Goal: Information Seeking & Learning: Compare options

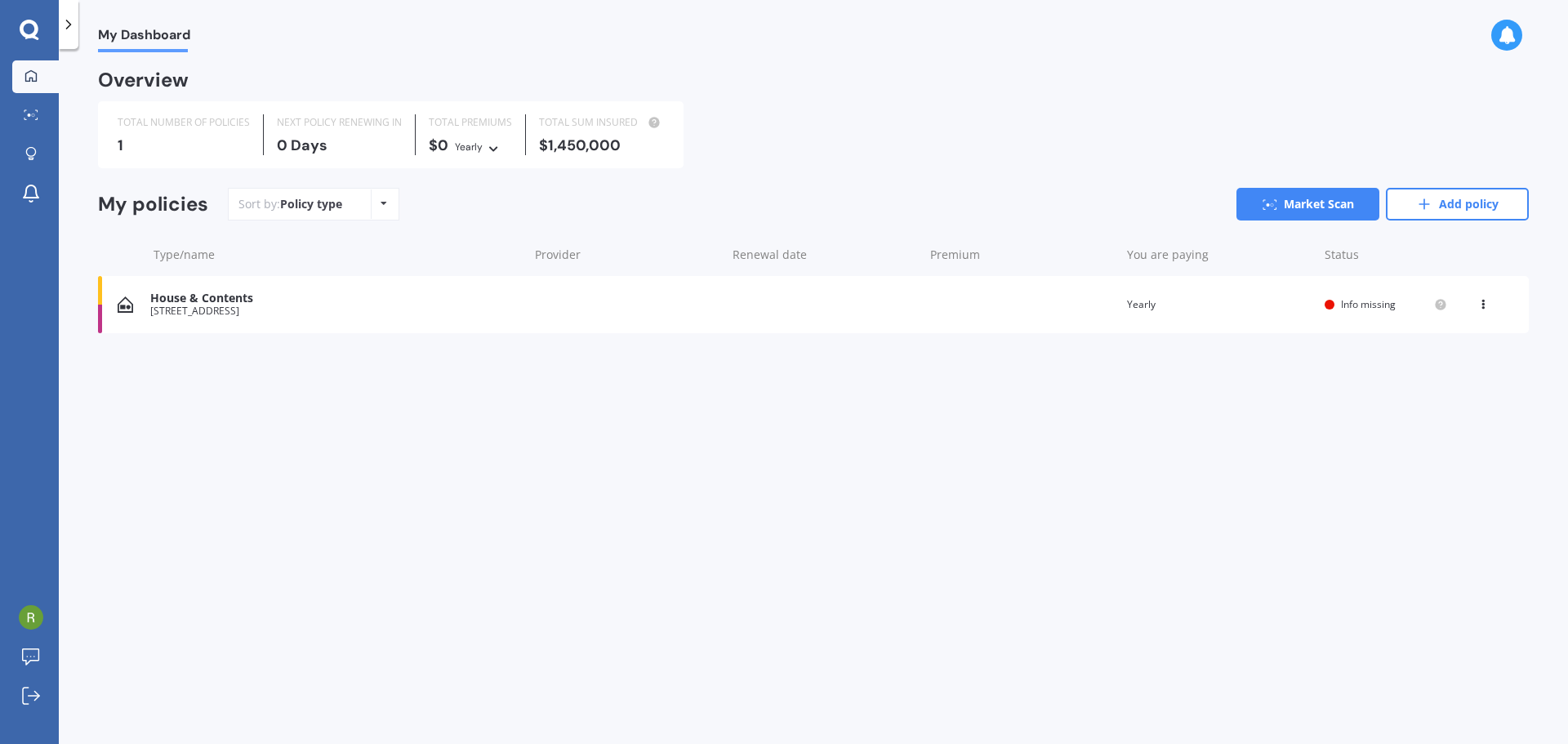
click at [308, 301] on div "House & Contents" at bounding box center [336, 298] width 370 height 14
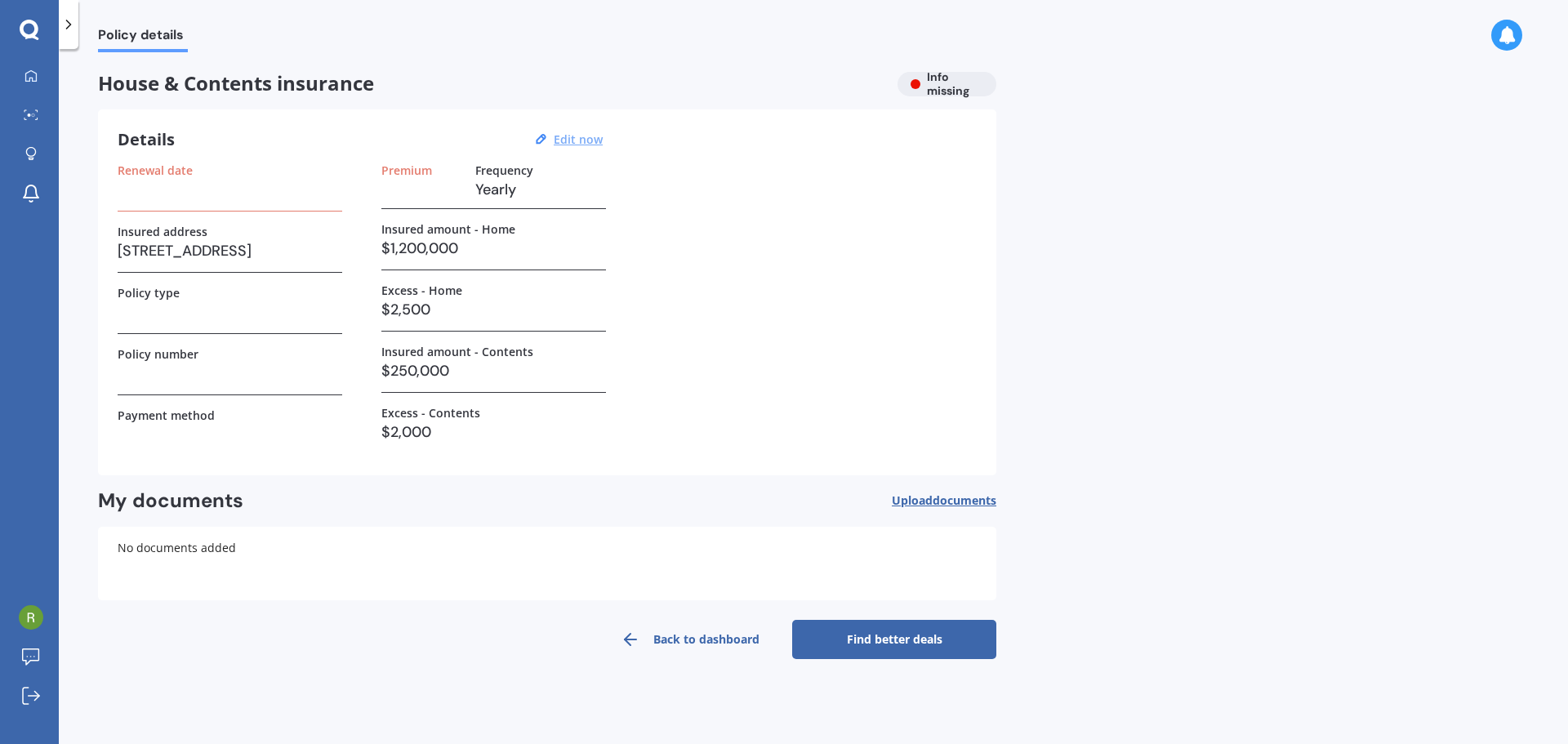
click at [572, 142] on u "Edit now" at bounding box center [578, 139] width 49 height 15
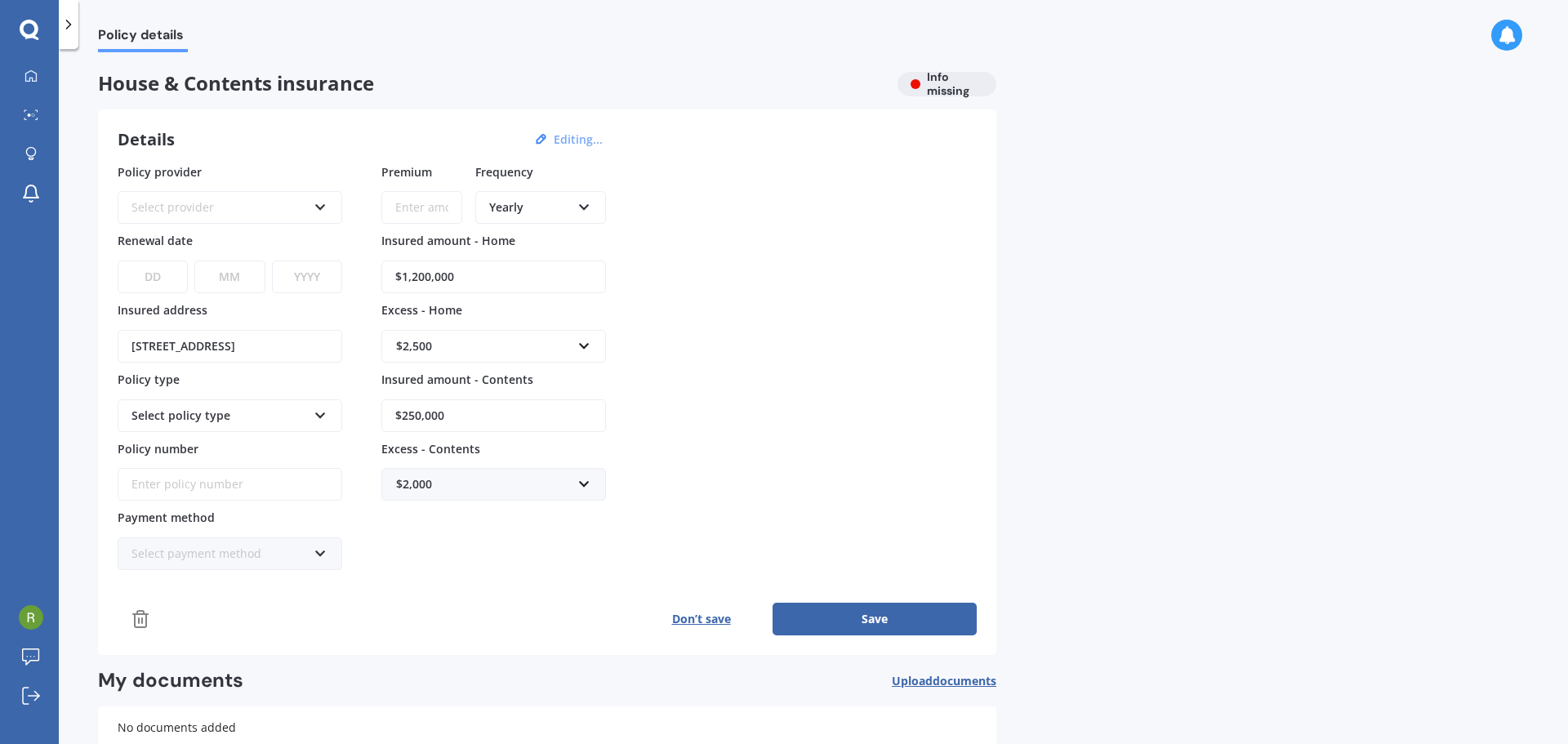
drag, startPoint x: 460, startPoint y: 280, endPoint x: 412, endPoint y: 277, distance: 48.1
click at [412, 277] on input "$1,200,000" at bounding box center [493, 277] width 225 height 32
type input "$1,505,900"
click at [582, 349] on input "text" at bounding box center [487, 346] width 210 height 31
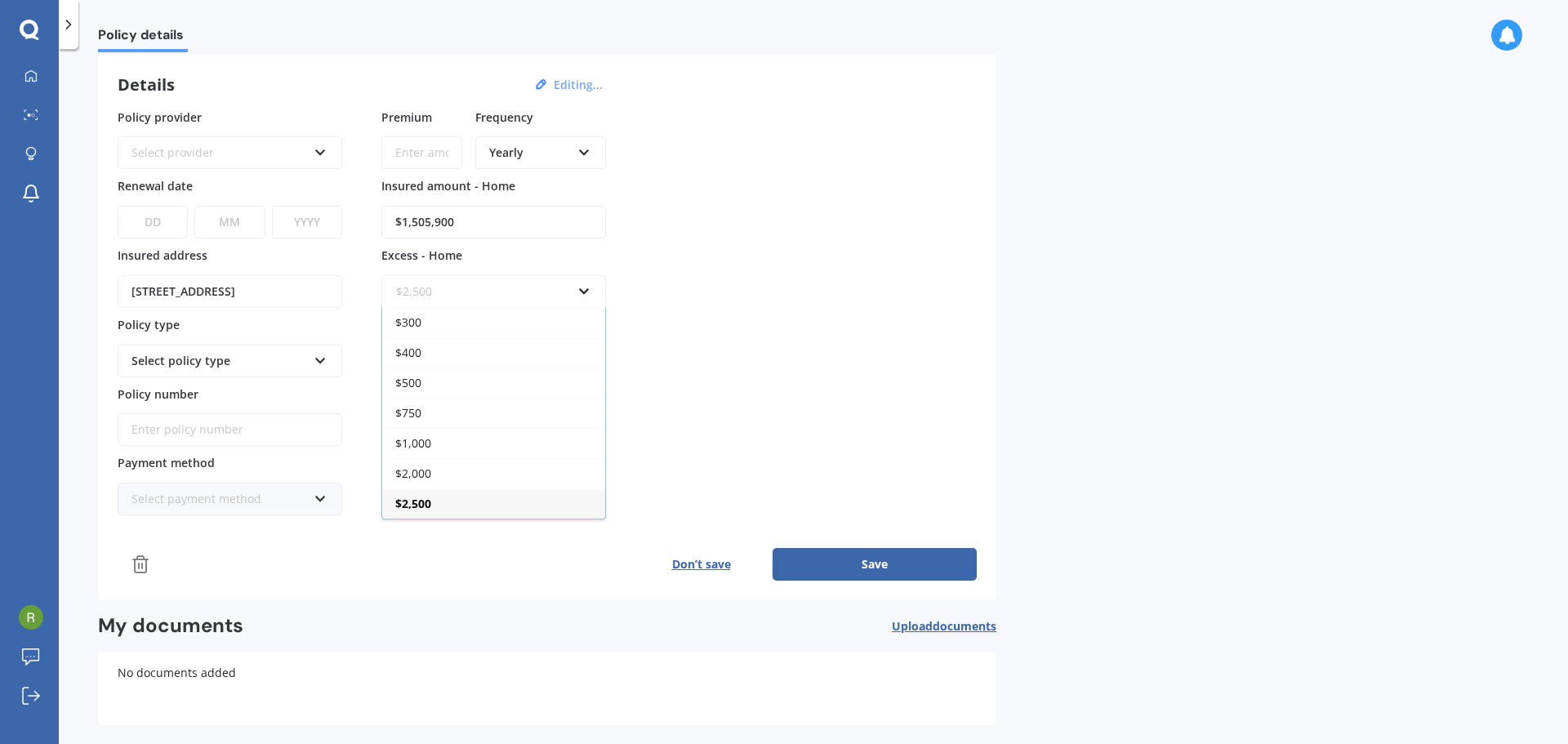
scroll to position [124, 0]
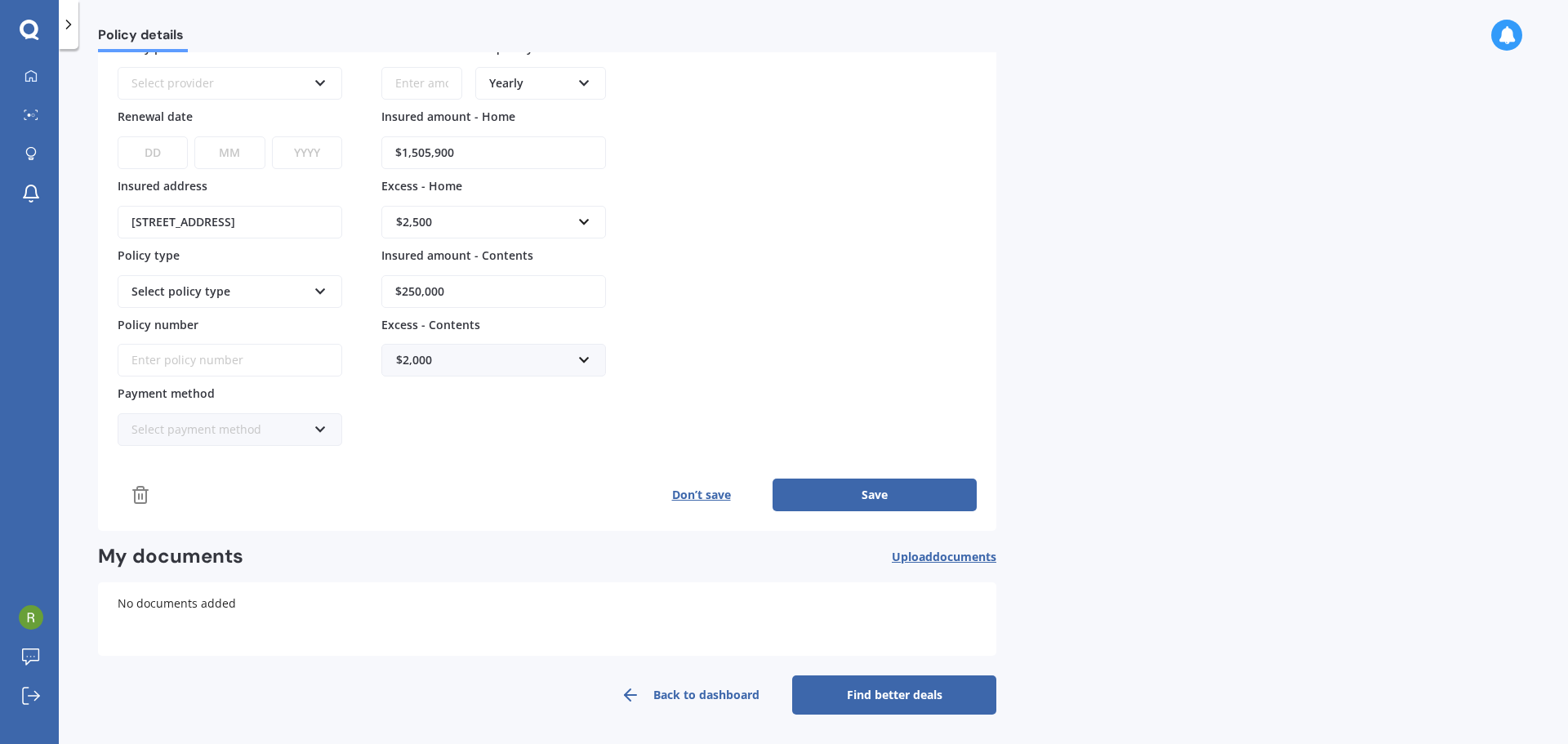
click at [787, 326] on div "Policy provider Select provider AA AMI AMP ANZ ASB Ando BNZ Co-Operative Bank F…" at bounding box center [547, 243] width 859 height 408
click at [328, 290] on div "Select policy type" at bounding box center [229, 291] width 225 height 32
click at [326, 289] on icon at bounding box center [320, 288] width 14 height 12
click at [320, 289] on icon at bounding box center [320, 288] width 14 height 12
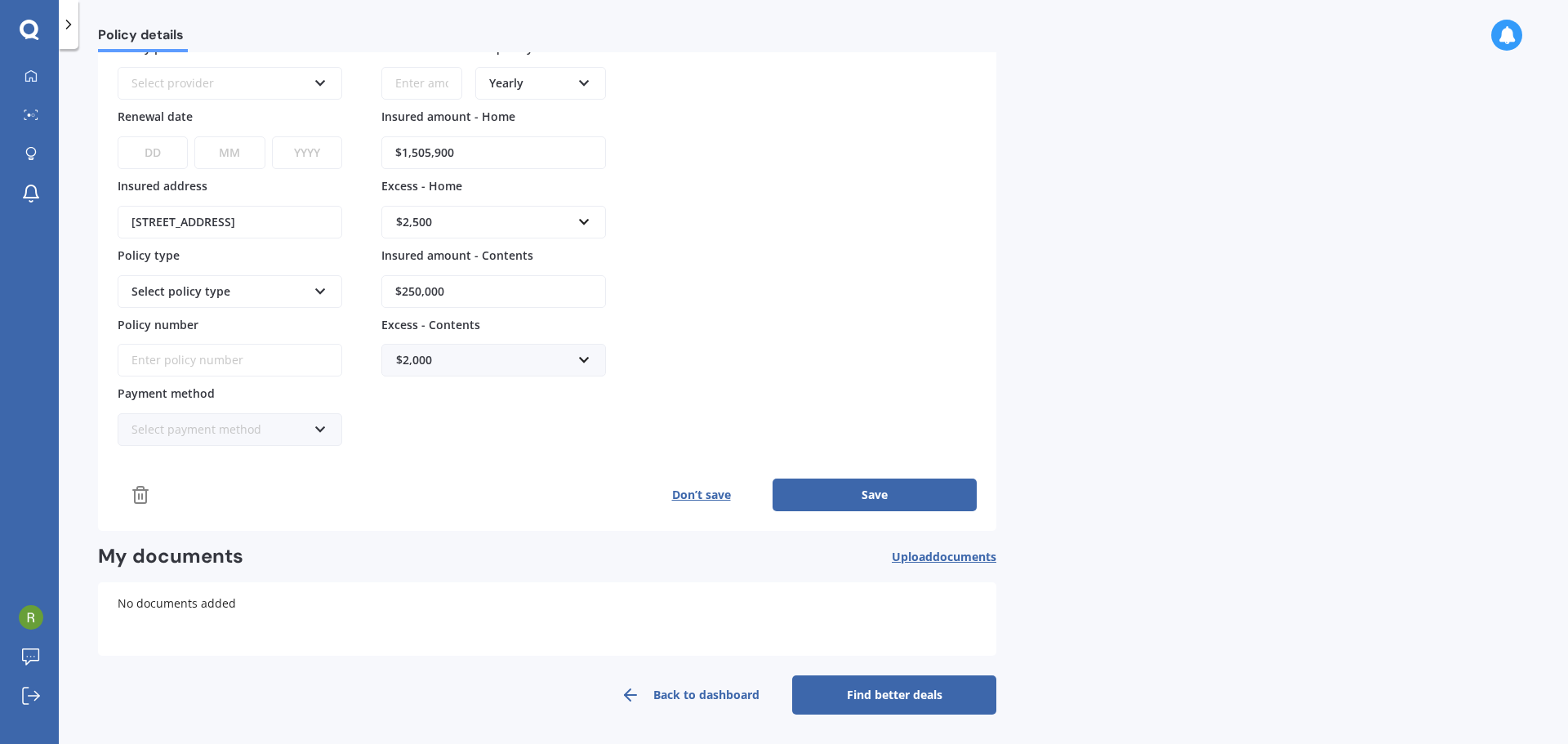
drag, startPoint x: 837, startPoint y: 270, endPoint x: 826, endPoint y: 271, distance: 11.0
click at [843, 267] on div "Policy provider Select provider AA AMI AMP ANZ ASB Ando BNZ Co-Operative Bank F…" at bounding box center [547, 243] width 859 height 408
click at [215, 297] on div "Select policy type" at bounding box center [219, 291] width 176 height 18
click at [235, 351] on input "Policy number" at bounding box center [229, 360] width 225 height 32
click at [265, 295] on div "Select policy type" at bounding box center [219, 291] width 176 height 18
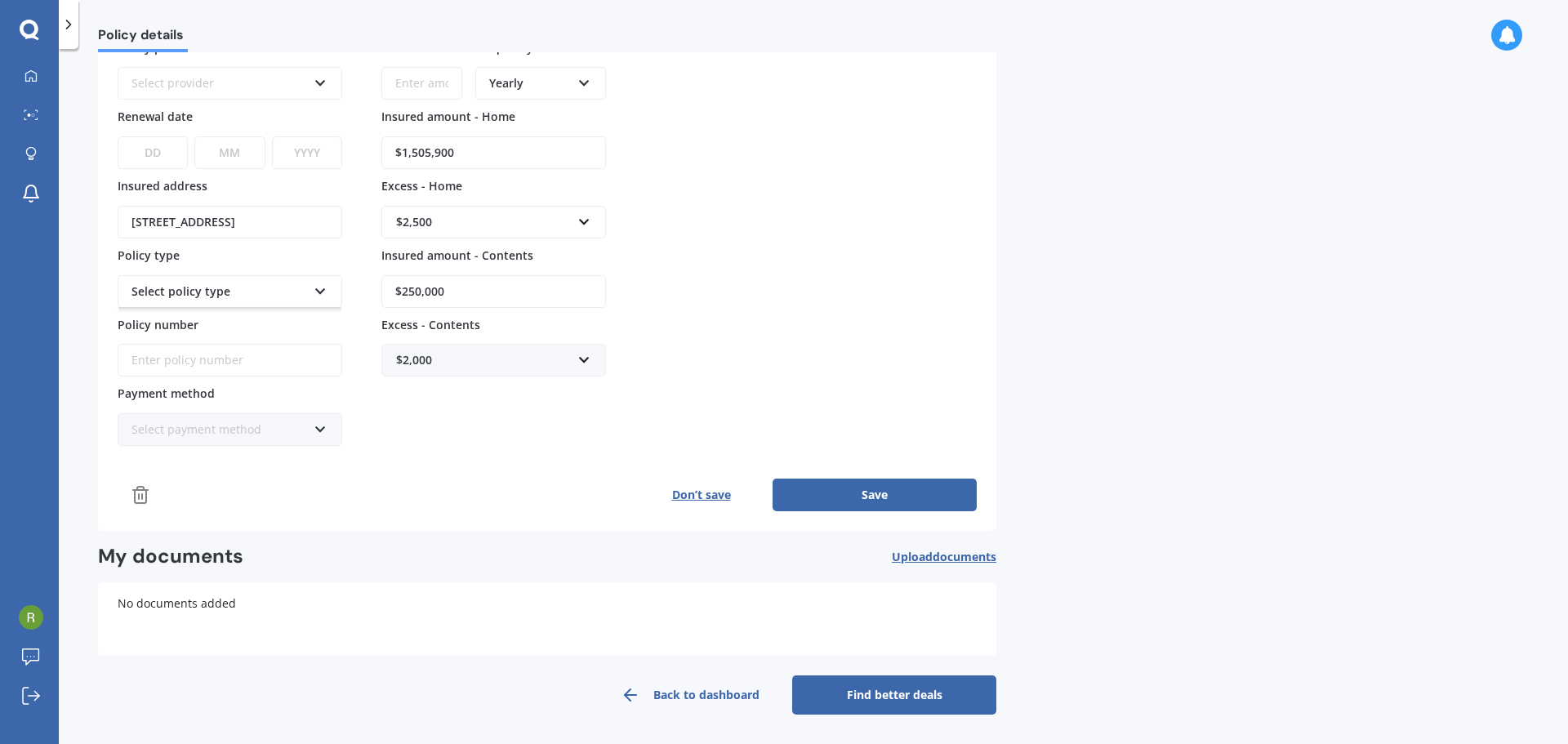
click at [318, 429] on icon at bounding box center [320, 426] width 14 height 12
click at [925, 338] on div "Policy provider Select provider AA AMI AMP ANZ ASB Ando BNZ Co-Operative Bank F…" at bounding box center [547, 243] width 859 height 408
click at [281, 435] on div "Direct debit - bank account" at bounding box center [219, 429] width 176 height 18
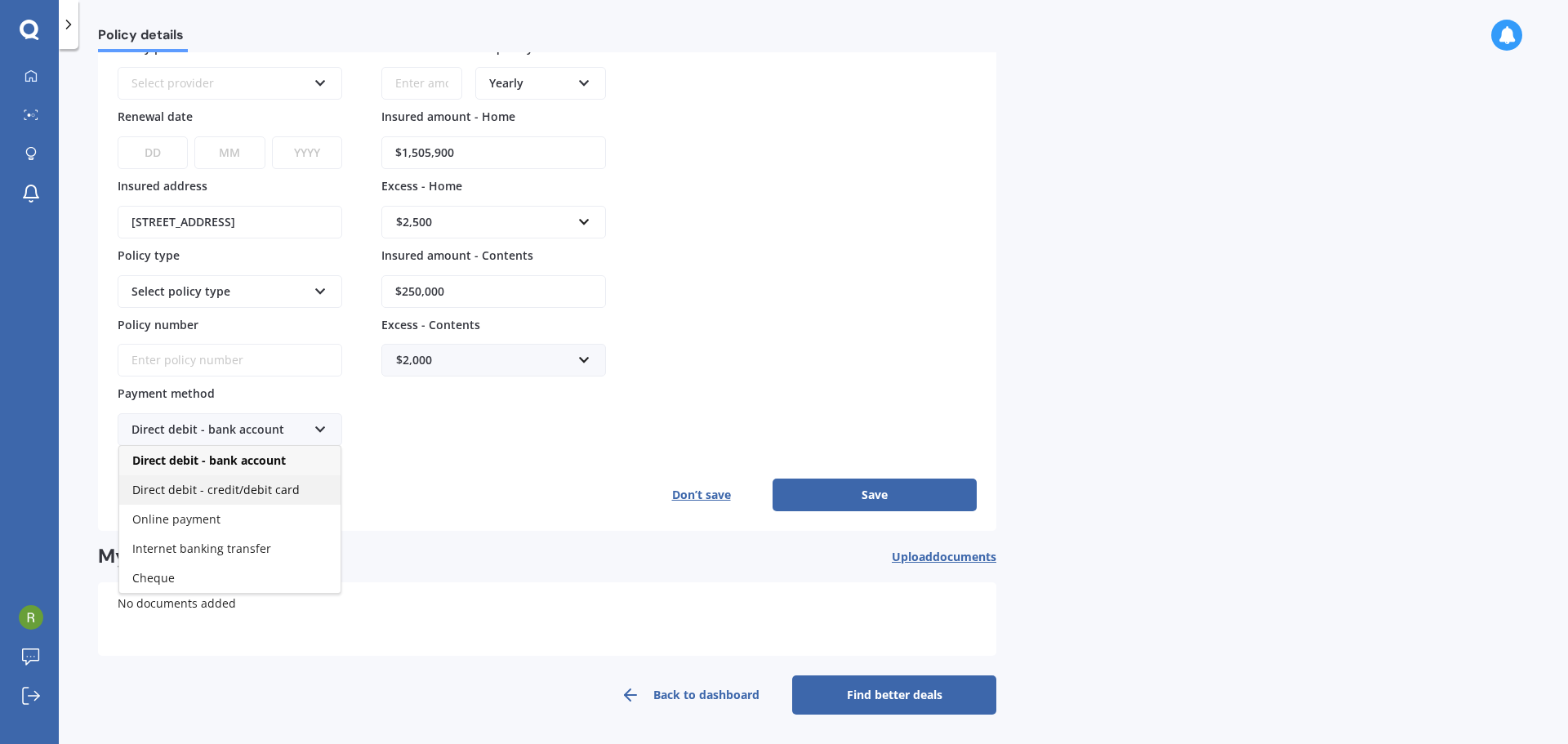
click at [245, 493] on span "Direct debit - credit/debit card" at bounding box center [217, 489] width 168 height 15
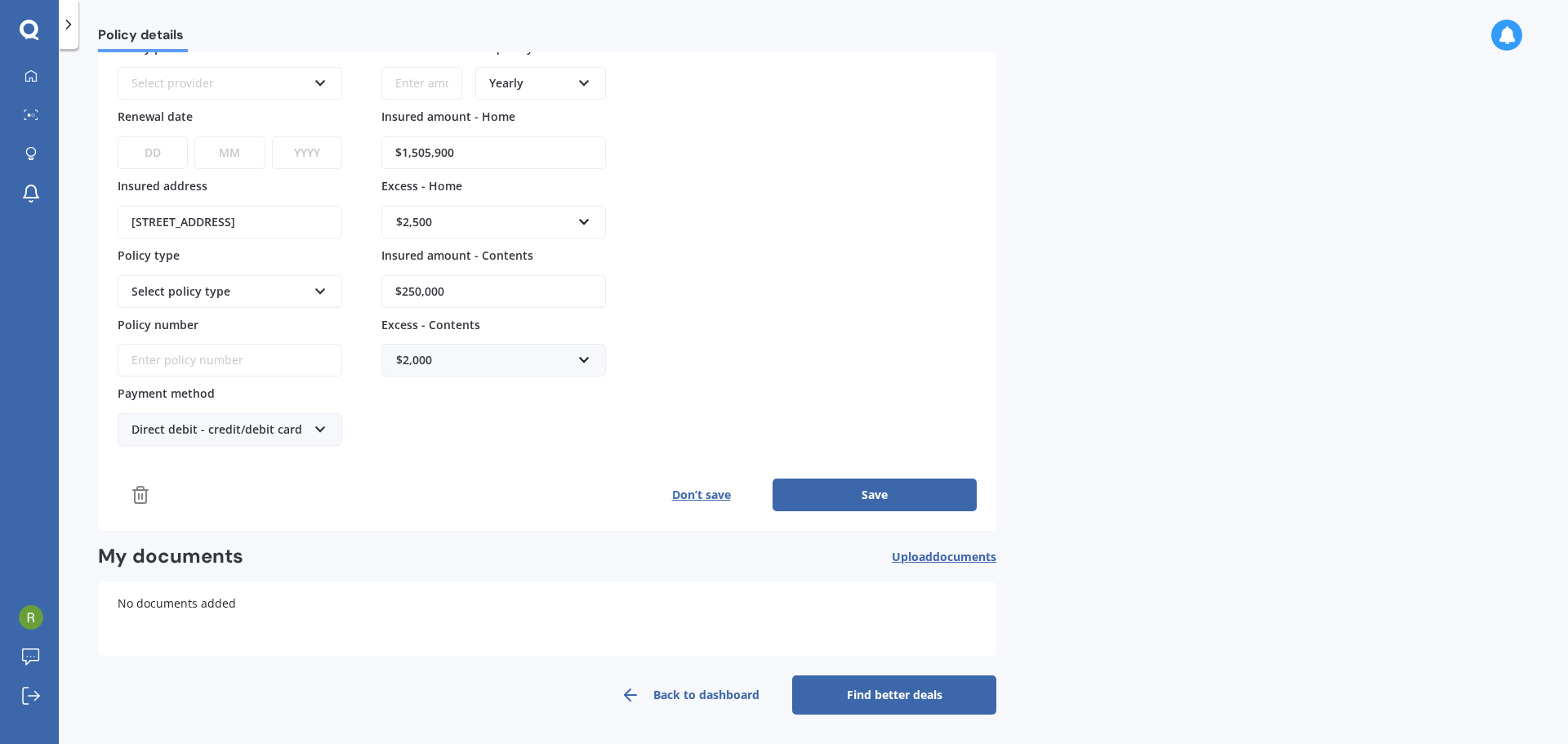
click at [595, 432] on div "Premium Frequency Yearly Yearly Six-Monthly Quarterly Monthly Fortnightly Weekl…" at bounding box center [493, 243] width 225 height 408
click at [1155, 393] on div "Policy details House & Contents insurance Info missing Details Editing... Polic…" at bounding box center [813, 400] width 1509 height 694
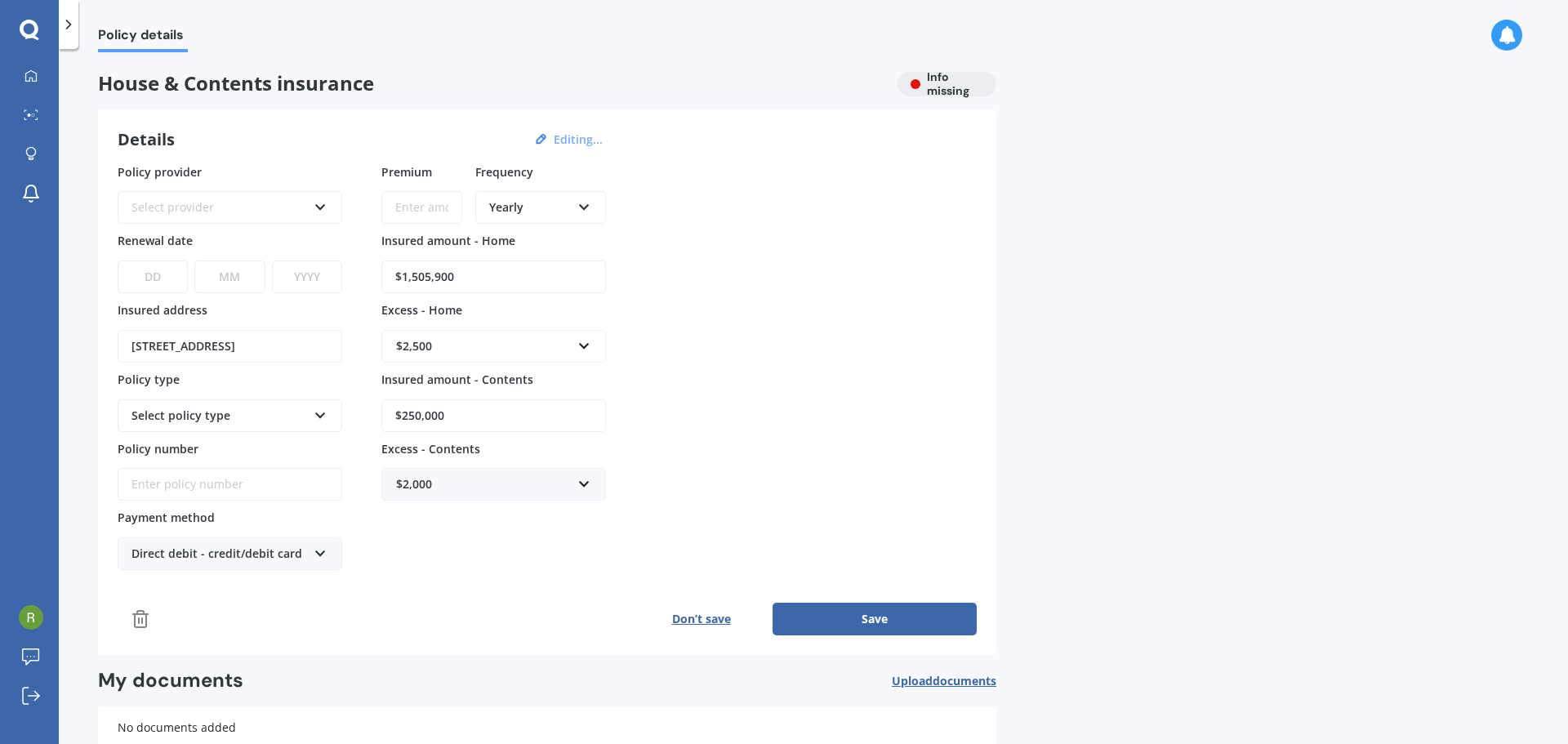
click at [331, 209] on div "Select provider AA AMI AMP ANZ ASB Ando BNZ Co-Operative Bank FMG Initio Kiwiba…" at bounding box center [229, 207] width 225 height 32
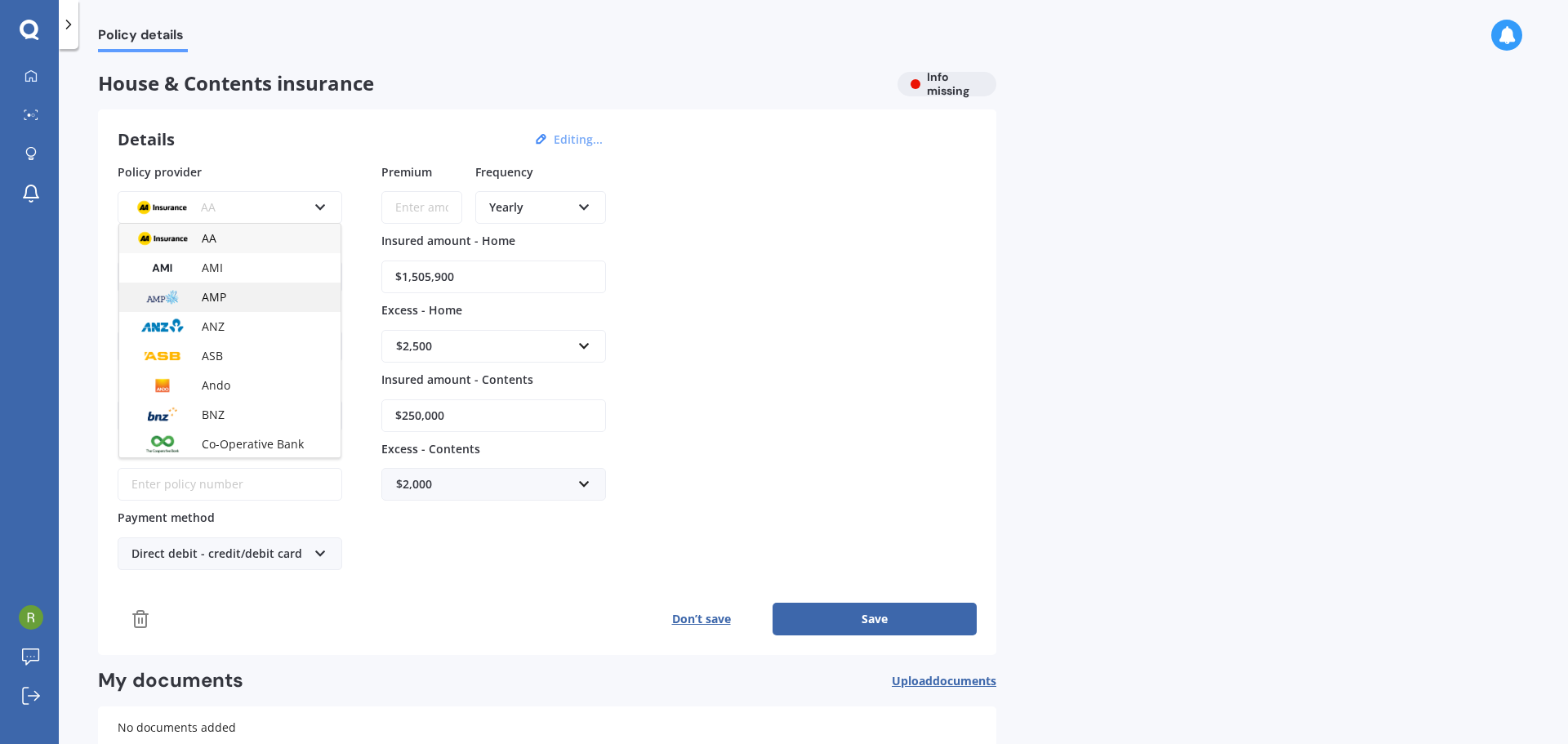
click at [245, 293] on div "AMP" at bounding box center [229, 297] width 221 height 30
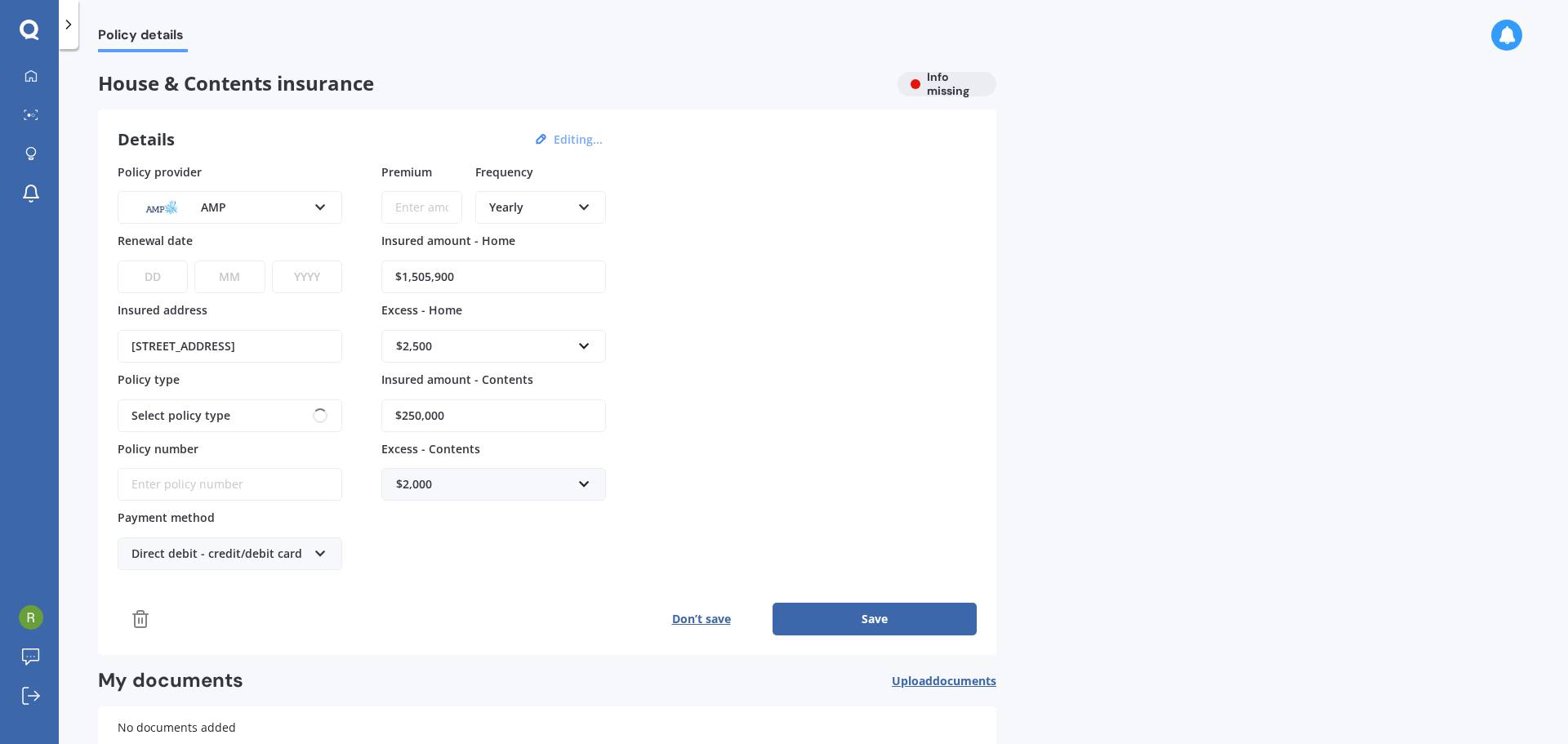
click at [245, 293] on select "MM 01 02 03 04 05 06 07 08 09 10 11 12" at bounding box center [229, 277] width 70 height 32
click at [177, 271] on select "DD 01 02 03 04 05 06 07 08 09 10 11 12 13 14 15 16 17 18 19 20 21 22 23 24 25 2…" at bounding box center [152, 277] width 70 height 32
click at [254, 244] on div "DD 01 02 03 04 05 06 07 08 09 10 11 12 13 14 15 16 17 18 19 20 21 22 23 24 25 2…" at bounding box center [229, 266] width 225 height 53
click at [823, 234] on div "Policy provider AMP AA AMI AMP ANZ ASB Ando BNZ Co-Operative Bank FMG Initio Ki…" at bounding box center [547, 367] width 859 height 408
click at [203, 348] on input "[STREET_ADDRESS]" at bounding box center [229, 346] width 225 height 32
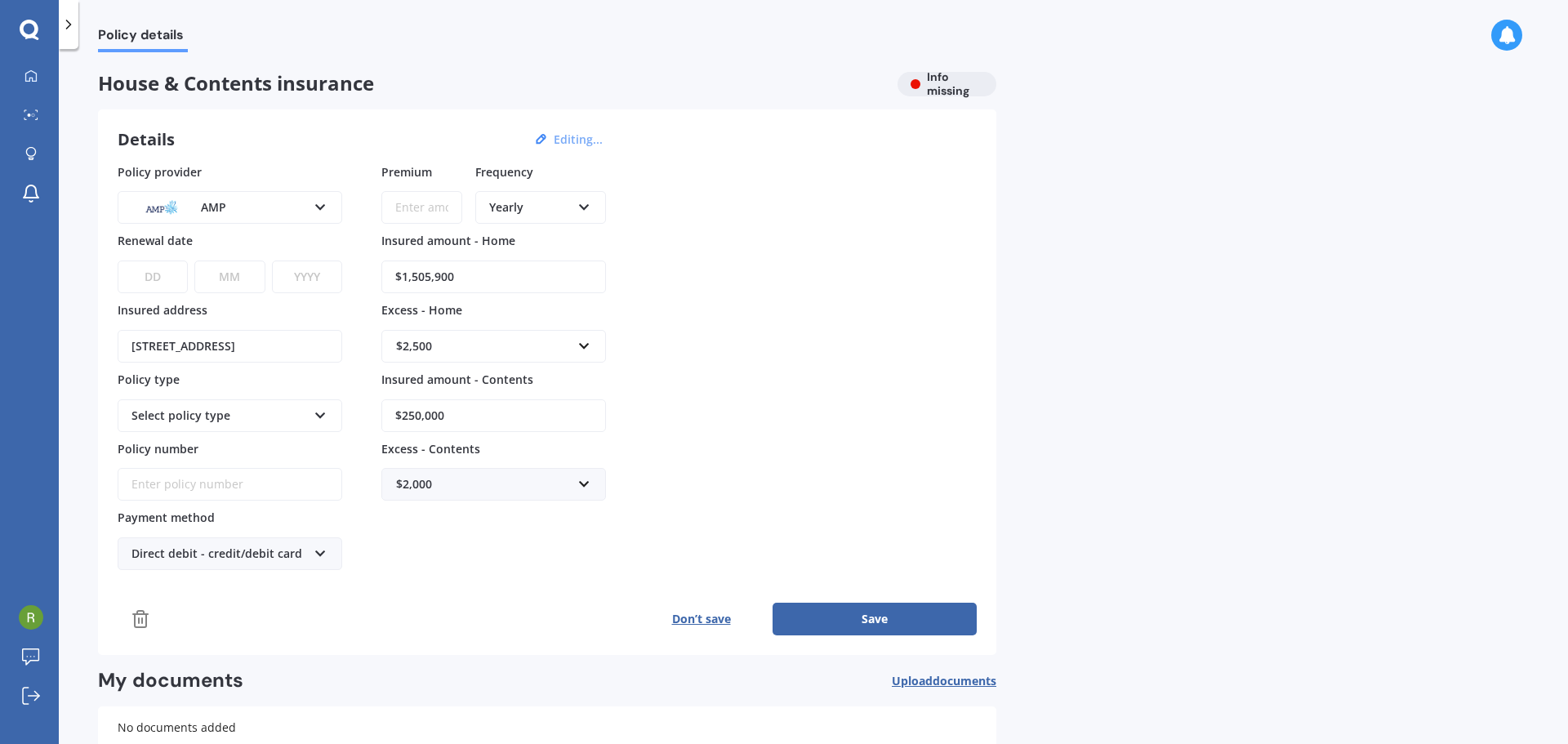
click at [94, 308] on div "Policy details House & Contents insurance Info missing Details Editing... Polic…" at bounding box center [813, 400] width 1509 height 694
click at [182, 422] on div "Select policy type" at bounding box center [219, 416] width 176 height 18
click at [304, 482] on span "Home and Contents - Everyday Plus" at bounding box center [229, 475] width 194 height 15
click at [307, 478] on input "Policy number" at bounding box center [229, 484] width 225 height 32
click at [223, 477] on input "Policy number" at bounding box center [229, 484] width 225 height 32
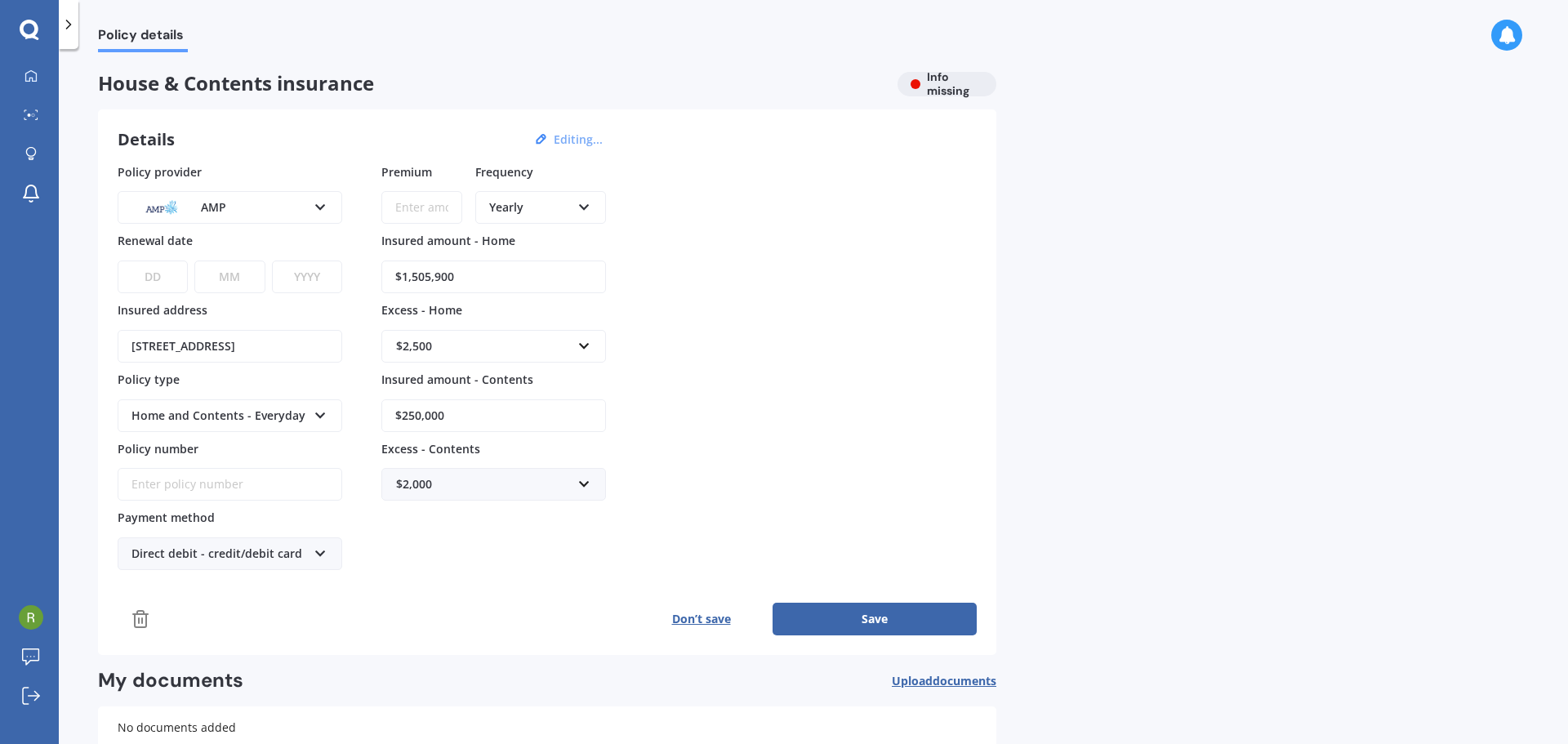
paste input "HCC001944241"
type input "HCC001944241"
drag, startPoint x: 985, startPoint y: 409, endPoint x: 1031, endPoint y: 398, distance: 47.3
click at [989, 405] on div "Details Editing... Policy provider AMP AA AMI AMP ANZ ASB Ando BNZ Co-Operative…" at bounding box center [548, 381] width 899 height 546
click at [161, 277] on select "DD 01 02 03 04 05 06 07 08 09 10 11 12 13 14 15 16 17 18 19 20 21 22 23 24 25 2…" at bounding box center [152, 277] width 70 height 32
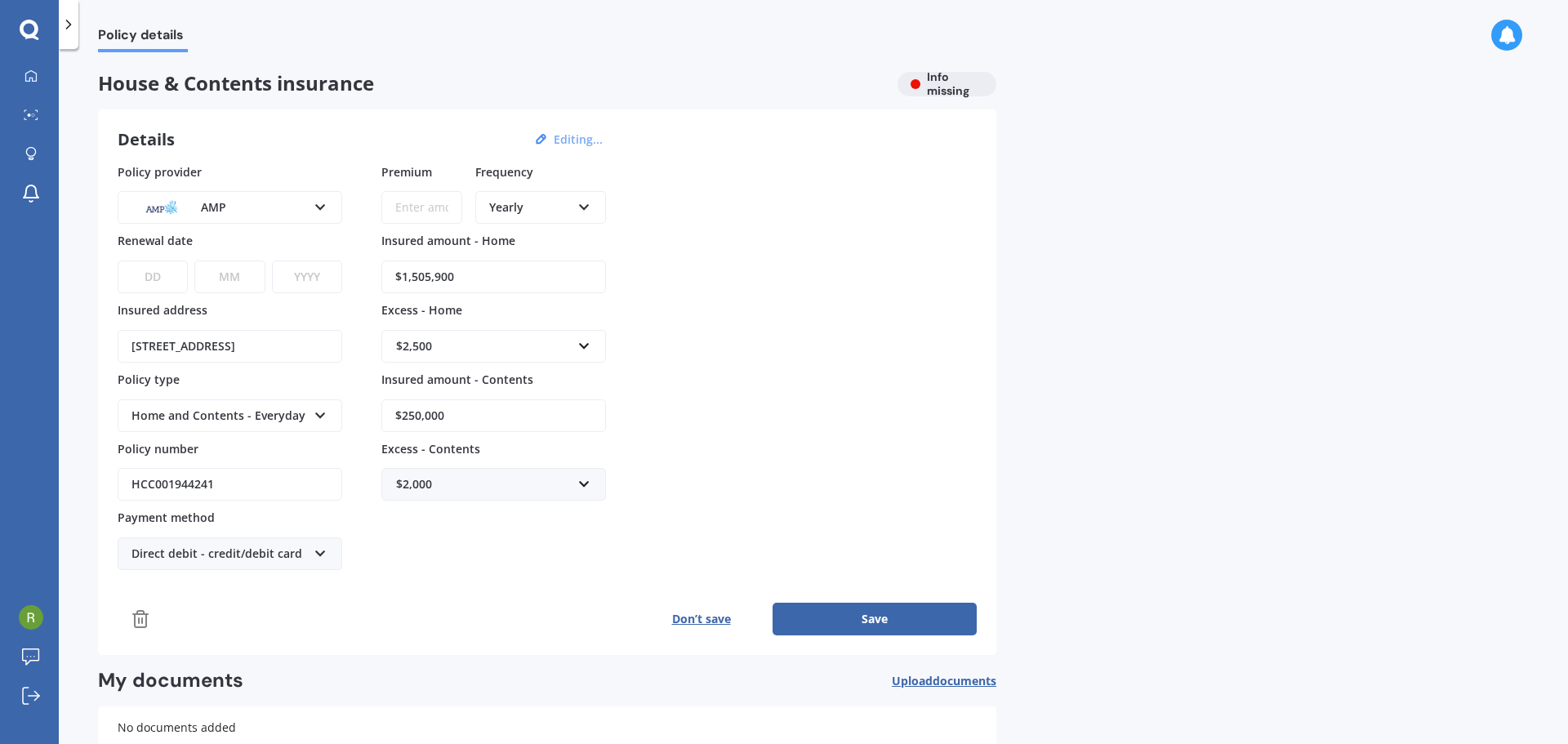
select select "09"
click at [117, 261] on select "DD 01 02 03 04 05 06 07 08 09 10 11 12 13 14 15 16 17 18 19 20 21 22 23 24 25 2…" at bounding box center [152, 277] width 70 height 32
click at [219, 283] on select "MM 01 02 03 04 05 06 07 08 09 10 11 12" at bounding box center [229, 277] width 70 height 32
select select "01"
click at [194, 261] on select "MM 01 02 03 04 05 06 07 08 09 10 11 12" at bounding box center [229, 277] width 70 height 32
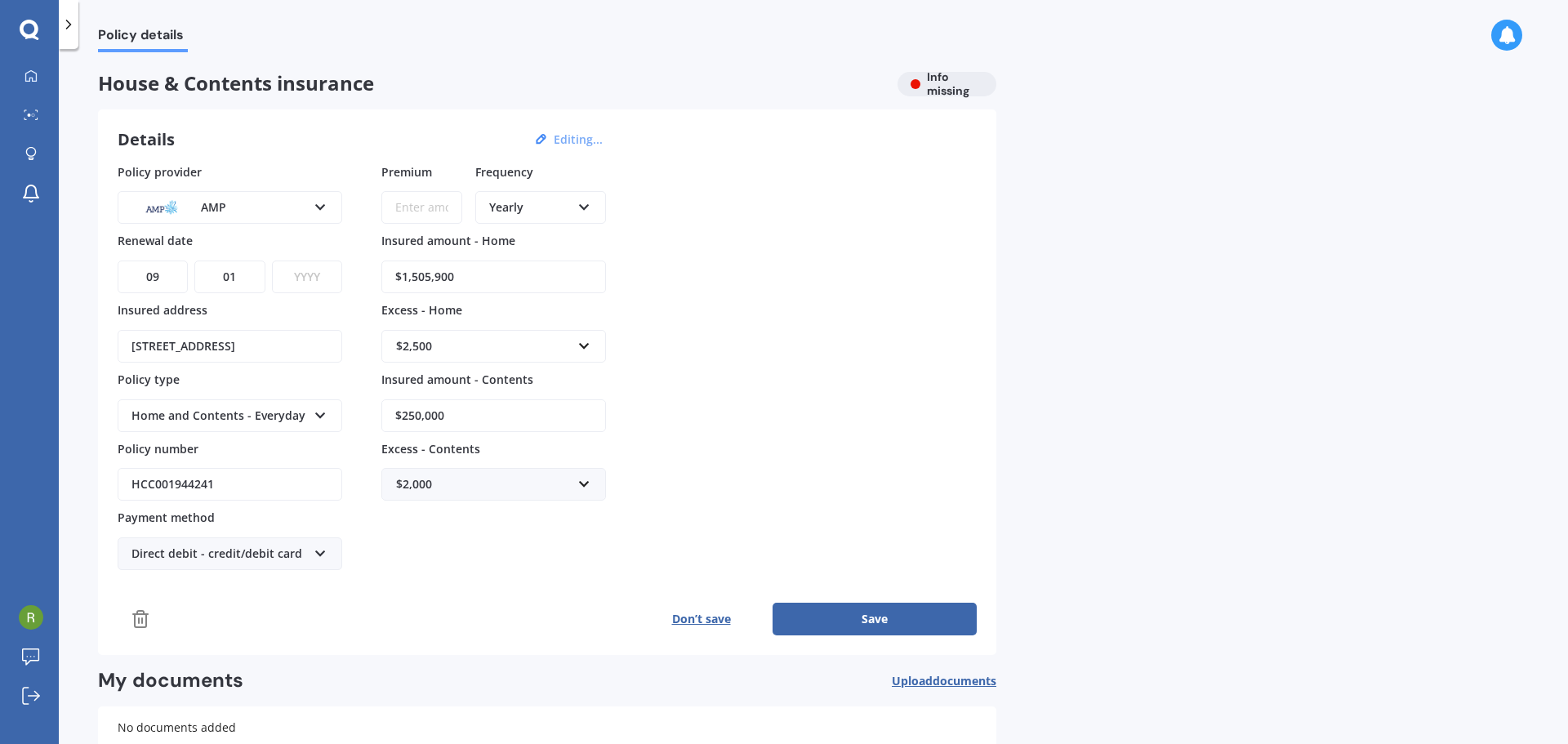
click at [299, 282] on select "YYYY 2027 2026 2025 2024 2023 2022 2021 2020 2019 2018 2017 2016 2015 2014 2013…" at bounding box center [307, 277] width 70 height 32
select select "2026"
click at [272, 261] on select "YYYY 2027 2026 2025 2024 2023 2022 2021 2020 2019 2018 2017 2016 2015 2014 2013…" at bounding box center [307, 277] width 70 height 32
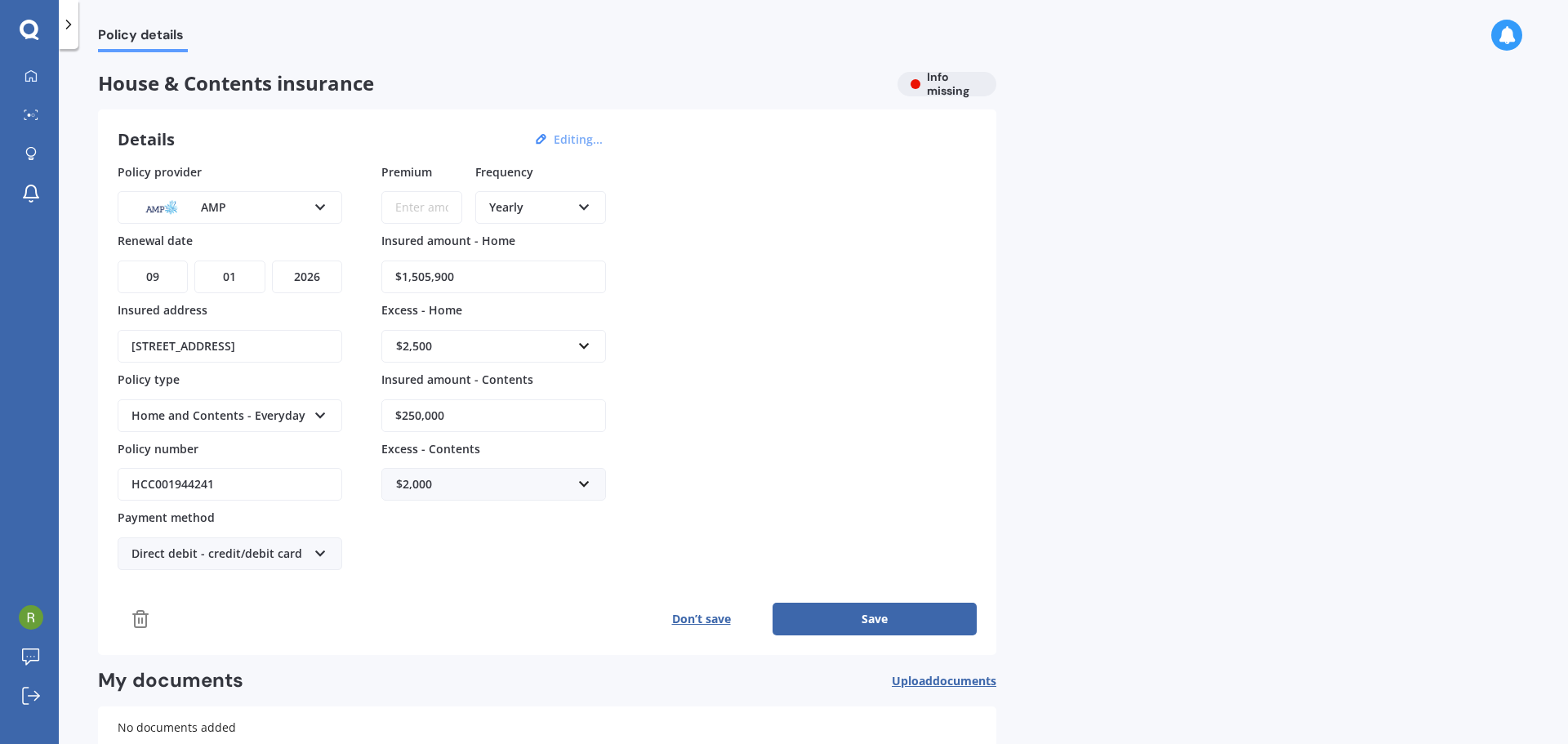
click at [1457, 314] on div "Policy details House & Contents insurance Info missing Details Editing... Polic…" at bounding box center [813, 400] width 1509 height 694
click at [852, 623] on button "Save" at bounding box center [874, 619] width 204 height 32
click at [427, 211] on input "Premium" at bounding box center [422, 207] width 81 height 32
type input "$3,263.91"
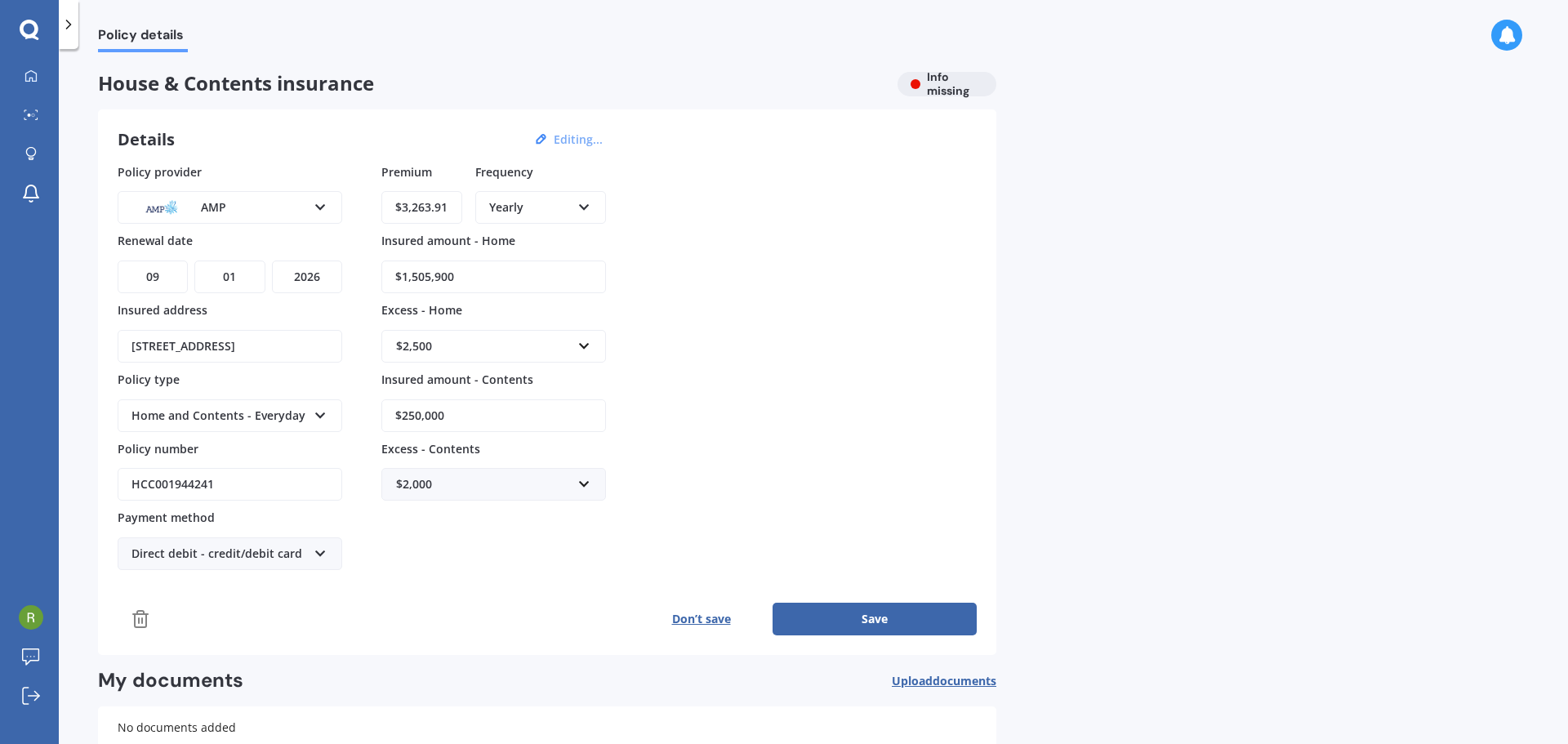
click button "Save" at bounding box center [874, 619] width 204 height 32
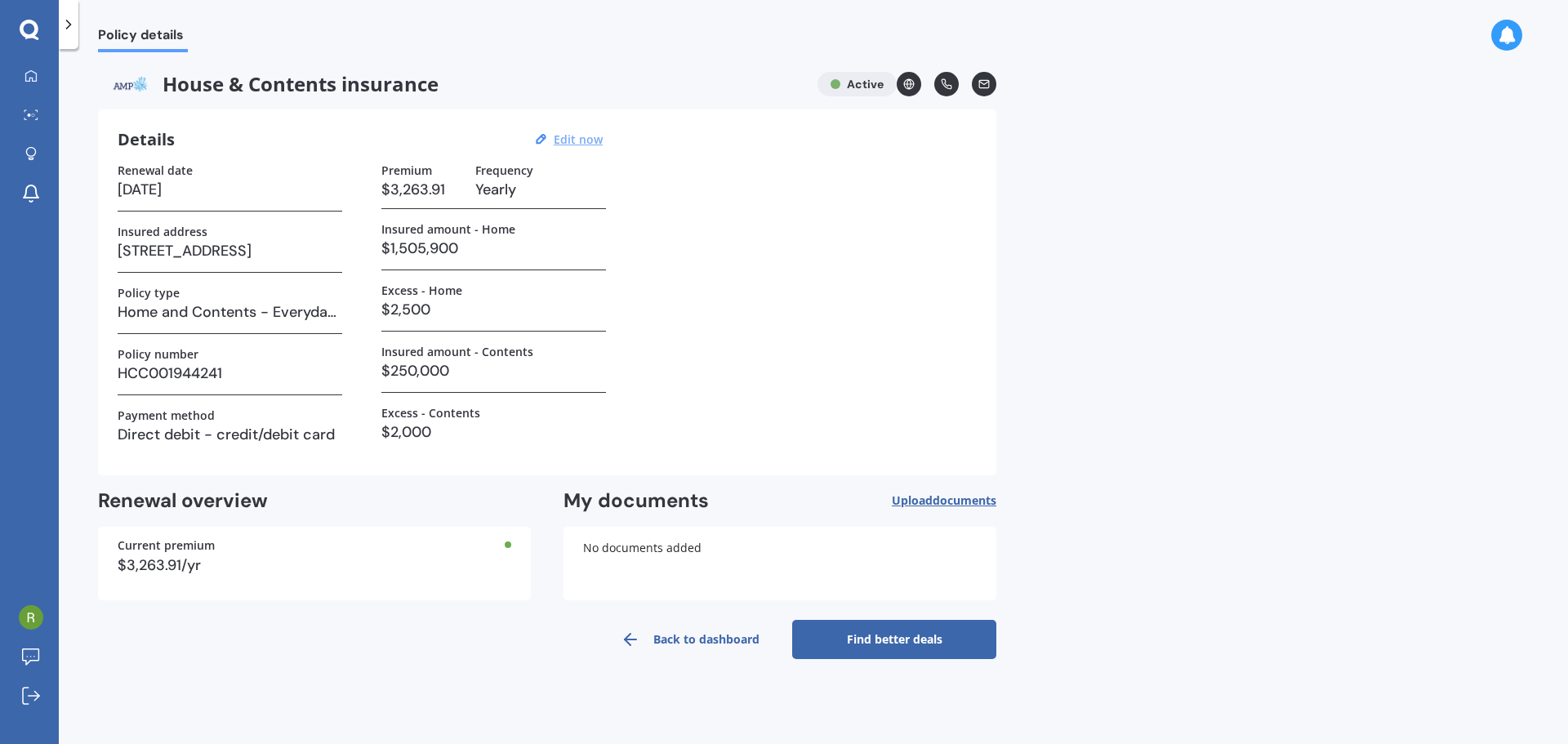
click at [924, 640] on link "Find better deals" at bounding box center [894, 638] width 204 height 39
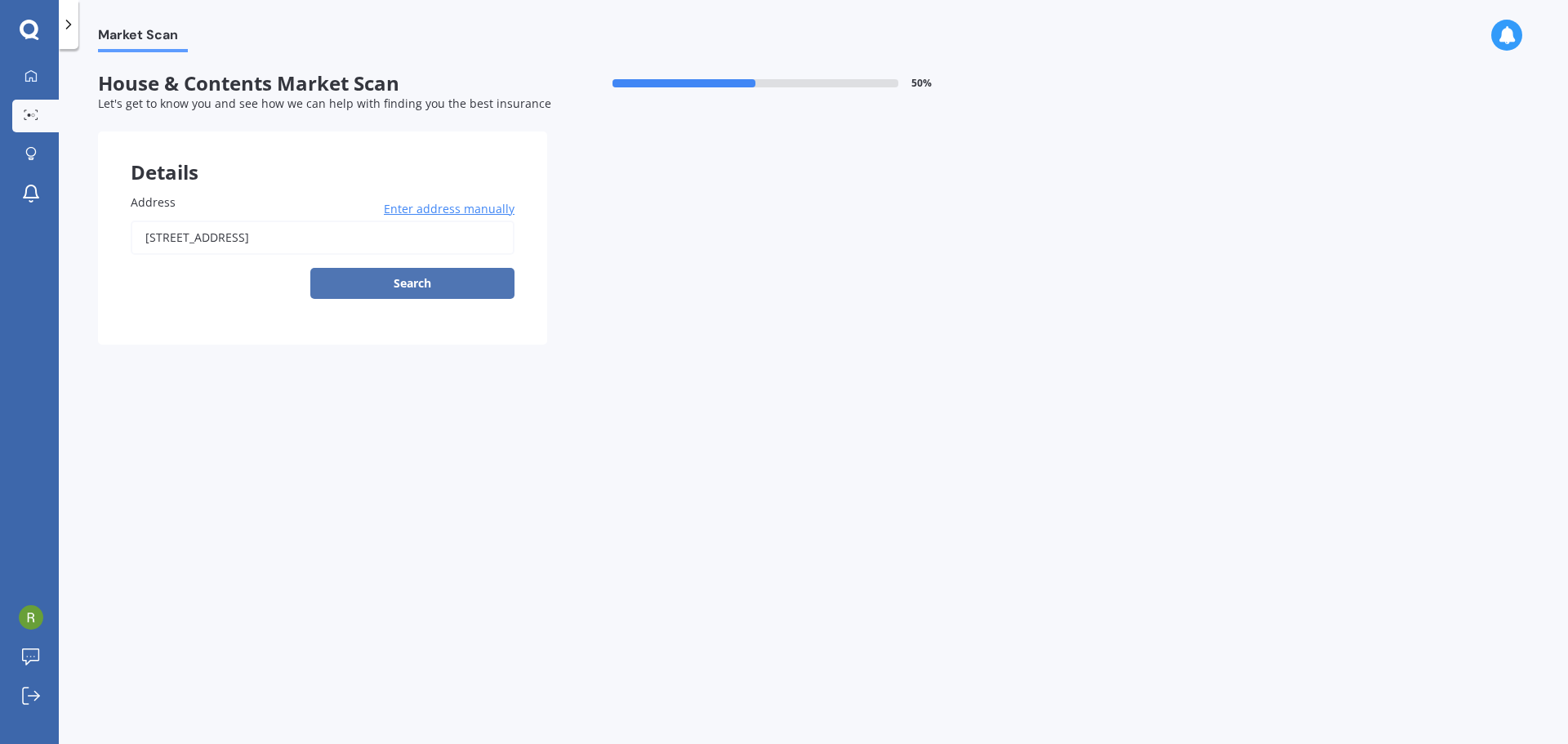
click at [402, 287] on button "Search" at bounding box center [412, 283] width 204 height 31
click at [385, 263] on div "[STREET_ADDRESS] Enter address manually Search" at bounding box center [322, 259] width 383 height 78
type input "[STREET_ADDRESS]"
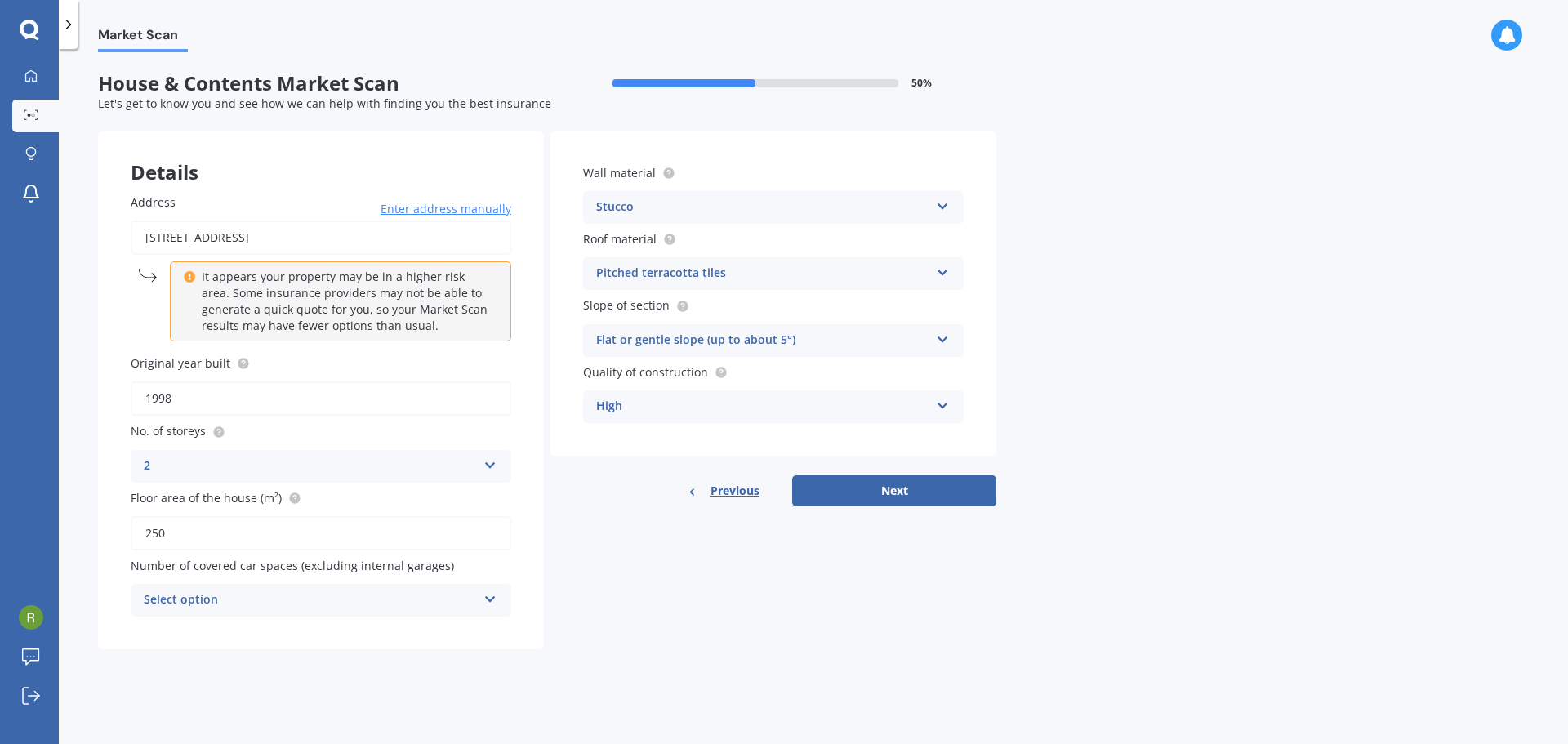
click at [945, 272] on icon at bounding box center [942, 269] width 14 height 12
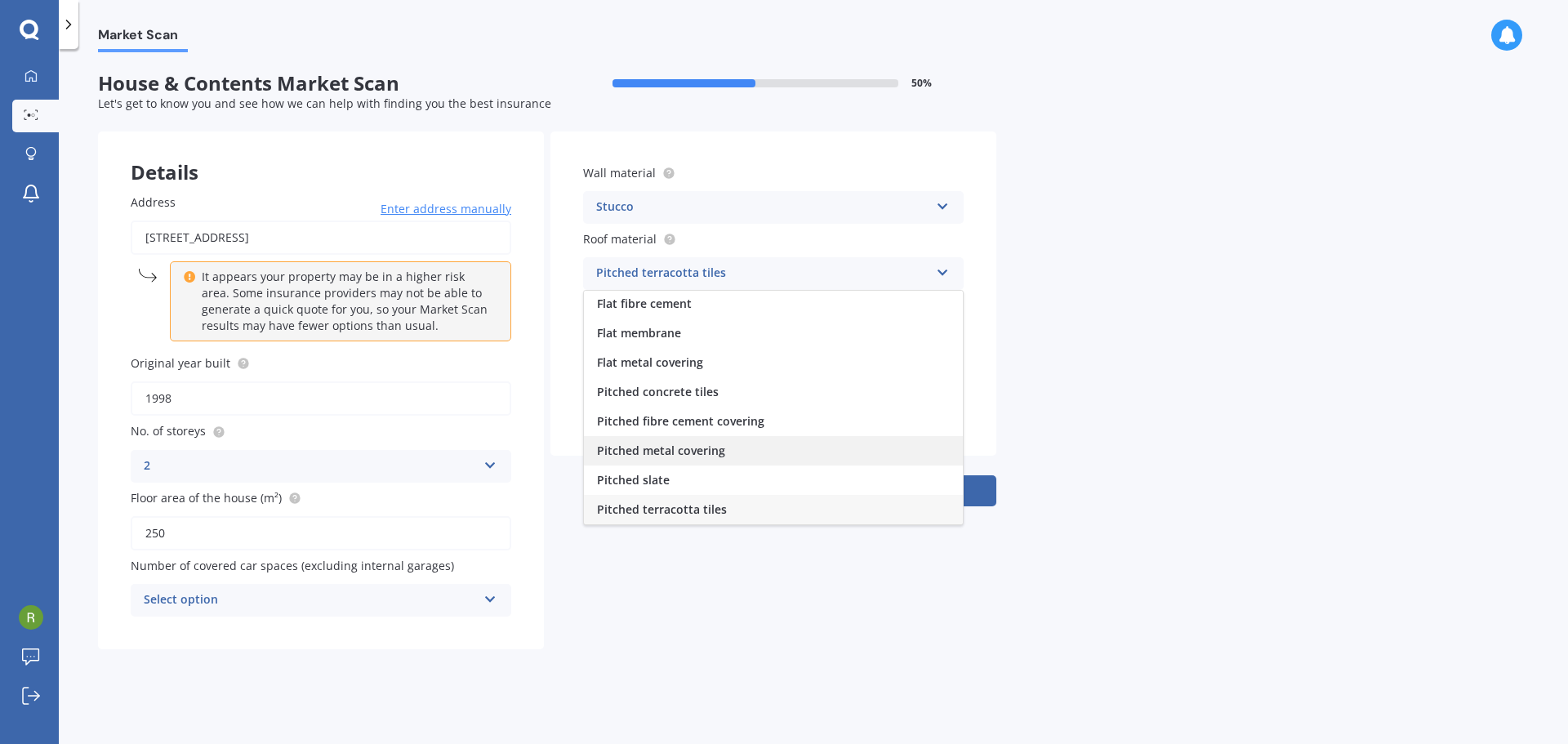
click at [770, 449] on div "Pitched metal covering" at bounding box center [773, 450] width 379 height 30
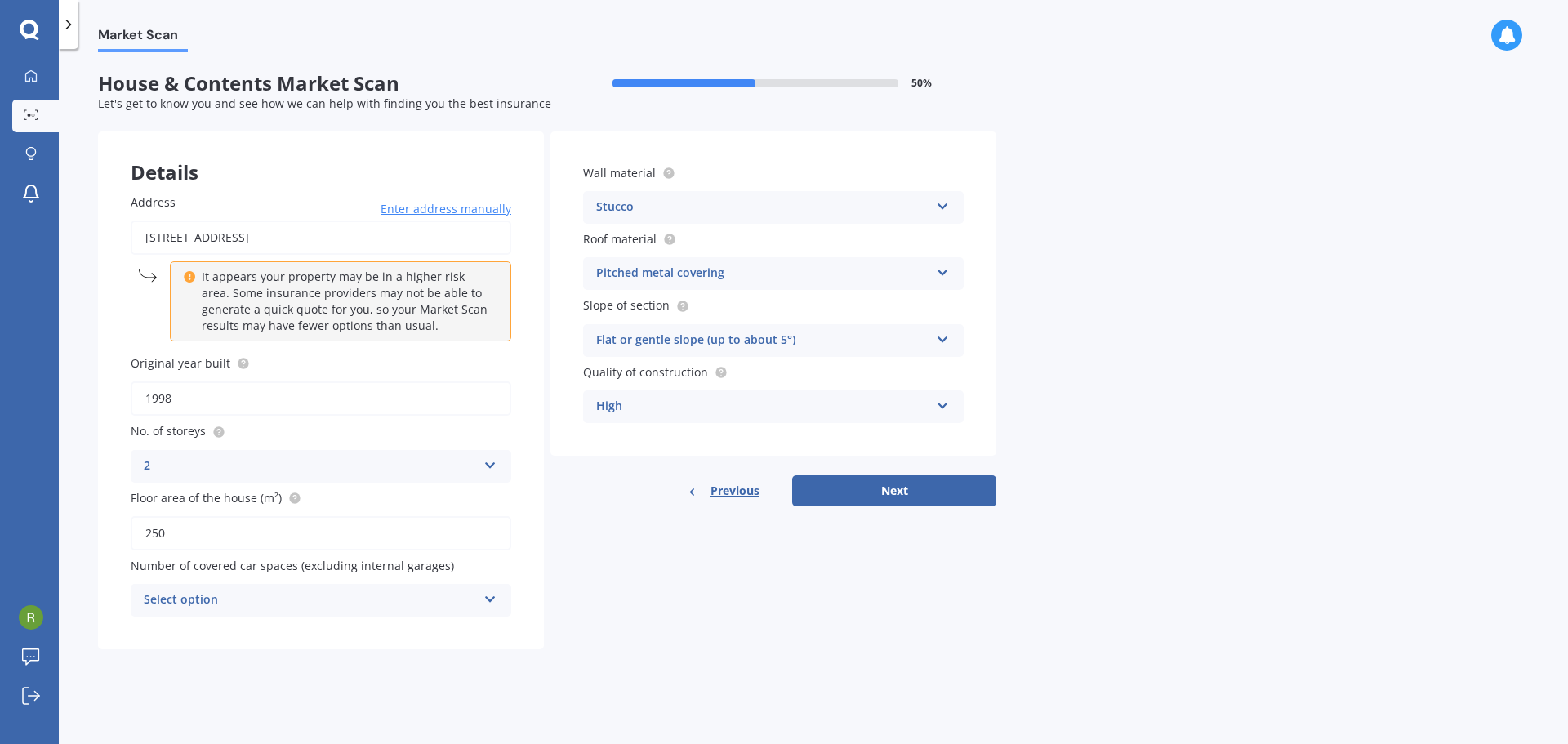
click at [466, 599] on div "Select option" at bounding box center [309, 600] width 333 height 20
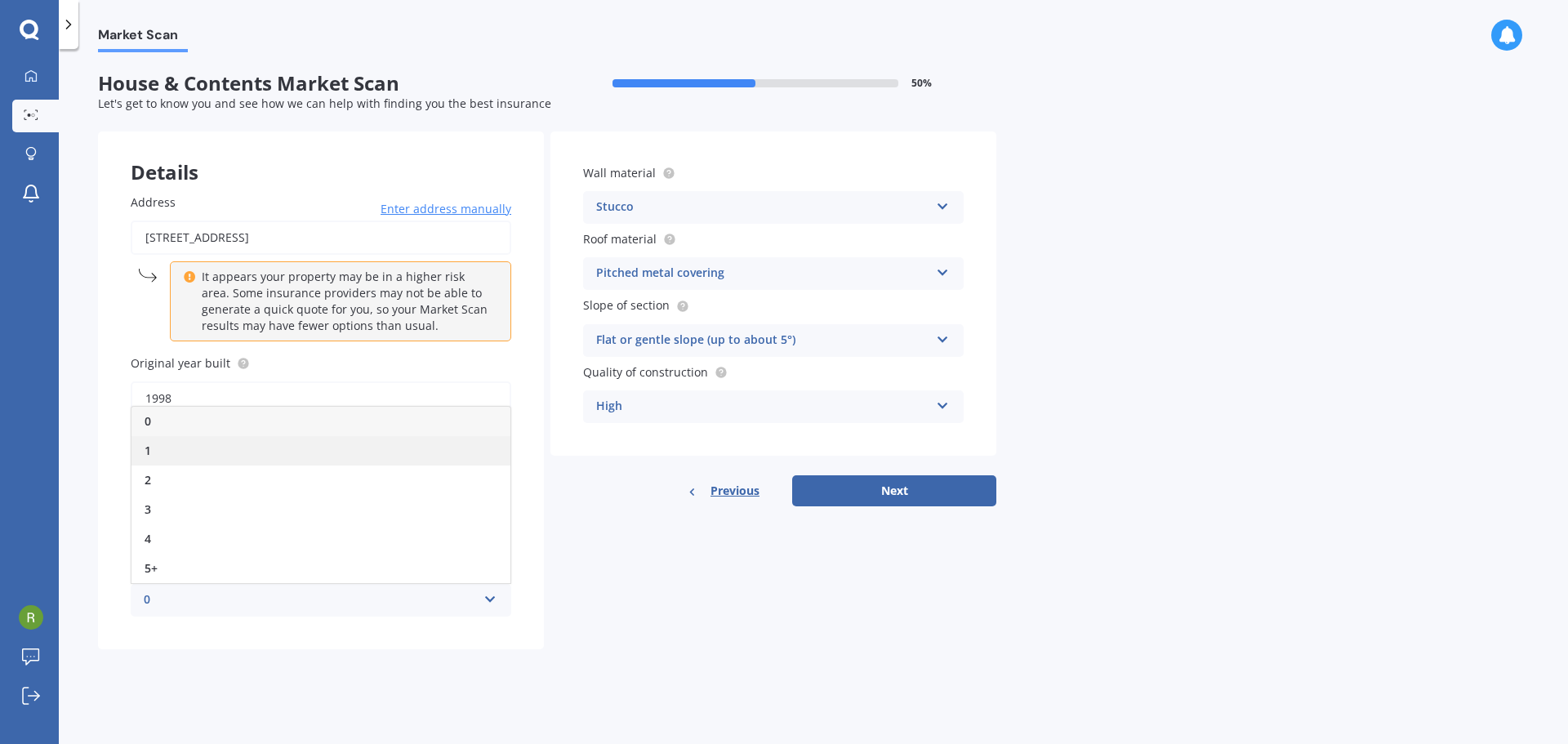
click at [198, 452] on div "1" at bounding box center [321, 450] width 379 height 30
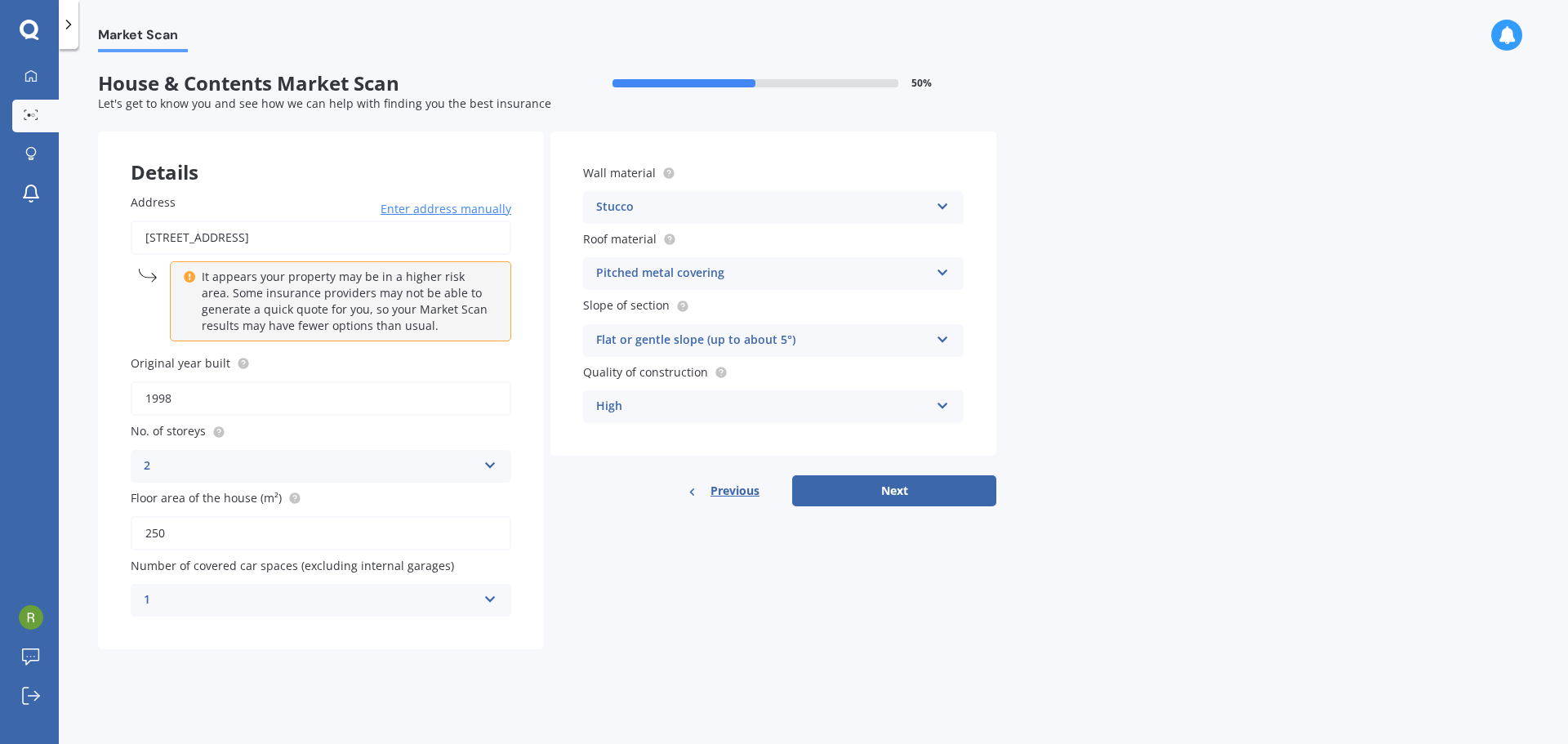
click at [452, 604] on div "1" at bounding box center [309, 600] width 333 height 20
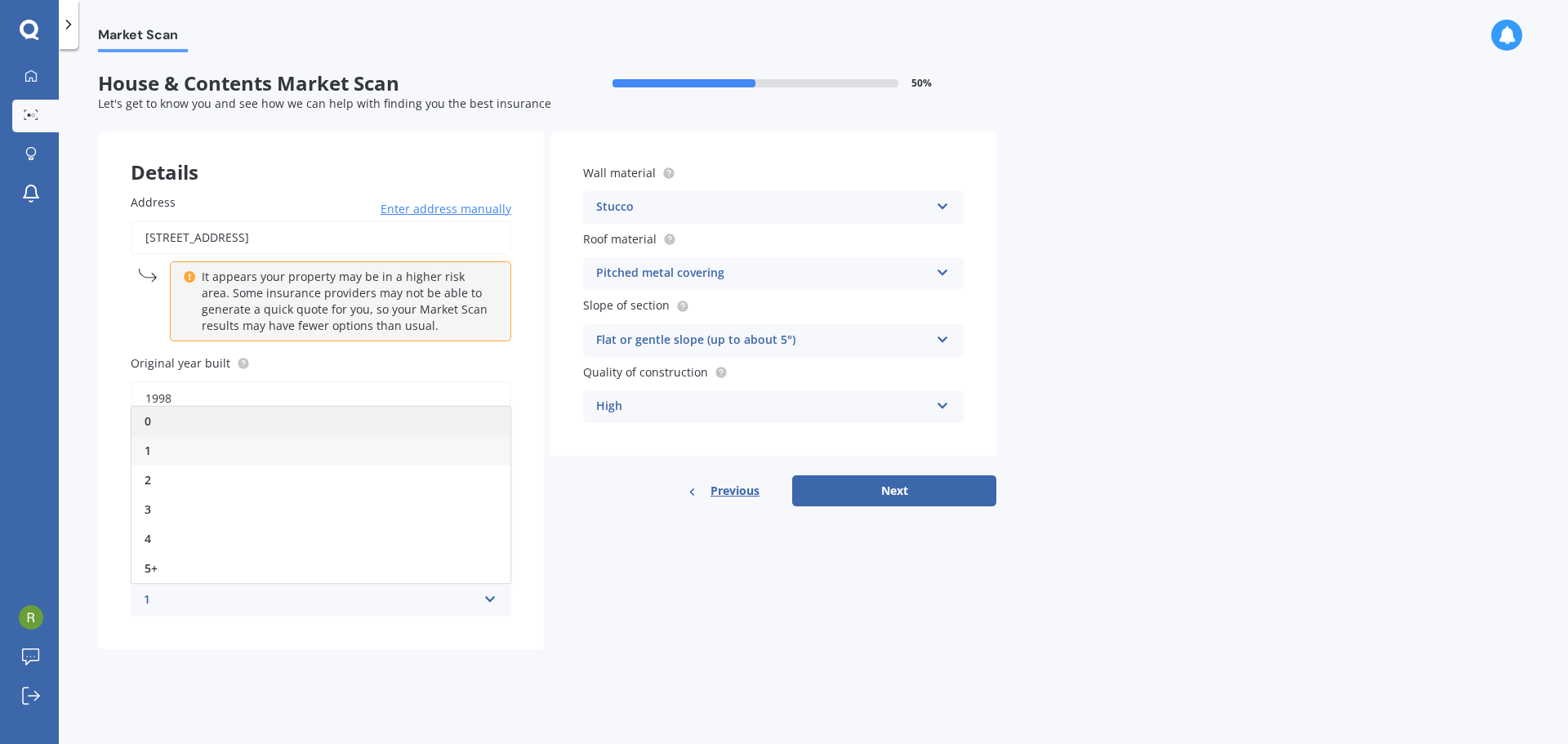
click at [171, 418] on div "0" at bounding box center [321, 421] width 379 height 30
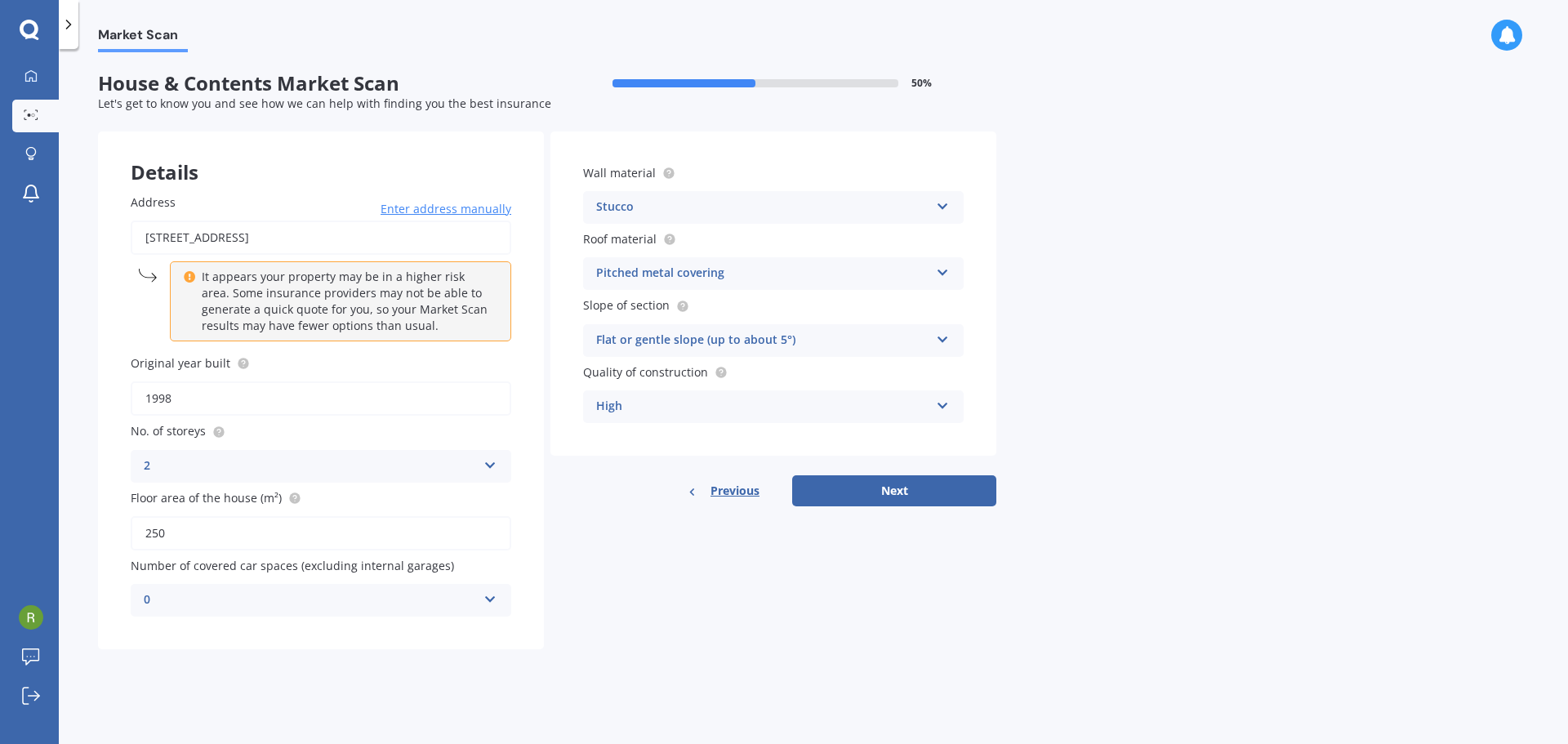
click at [931, 207] on div "Stucco Artificial weatherboard/plank cladding Blockwork Brick veneer Double bri…" at bounding box center [773, 207] width 381 height 32
click at [882, 491] on button "Next" at bounding box center [894, 491] width 204 height 31
select select "08"
select select "01"
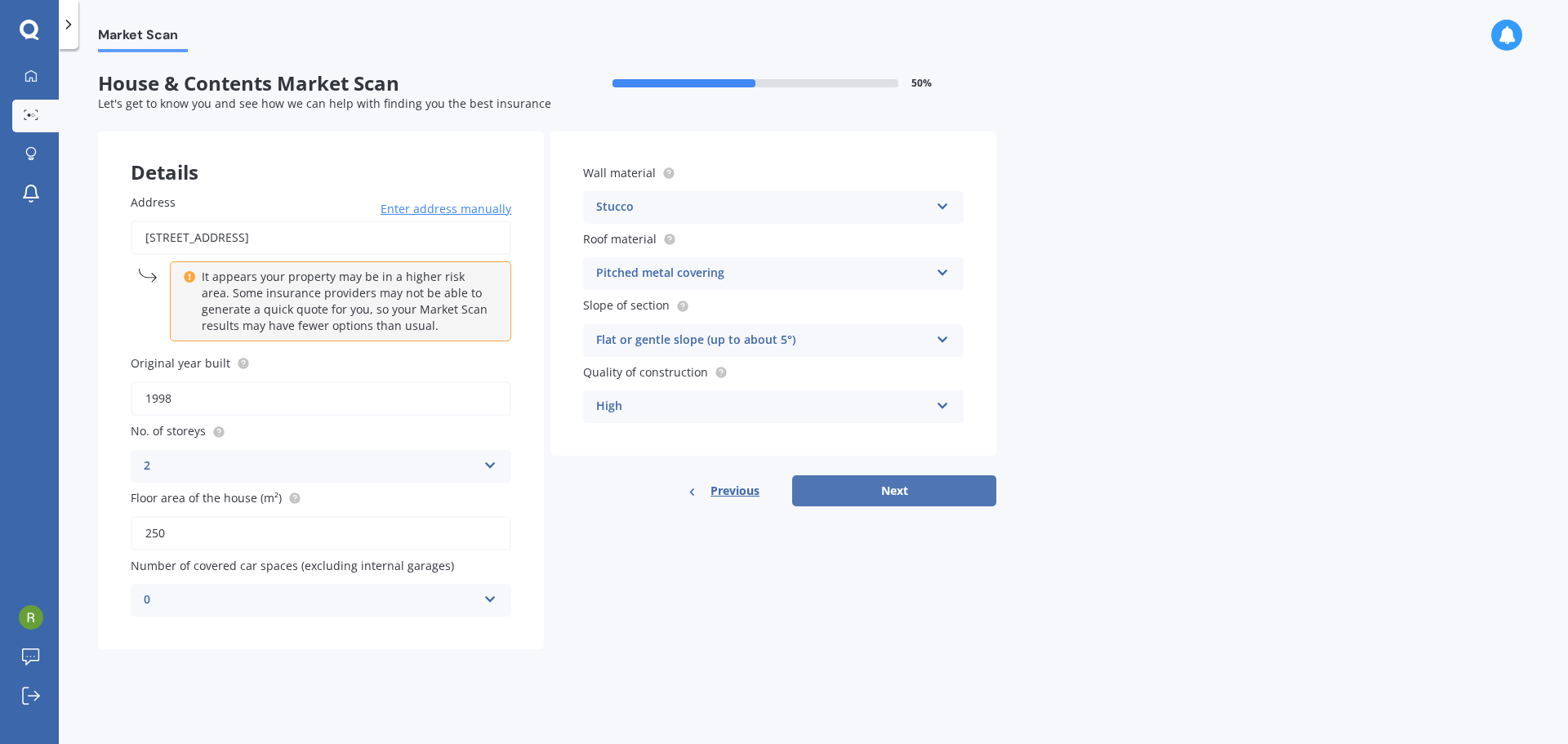
select select "1967"
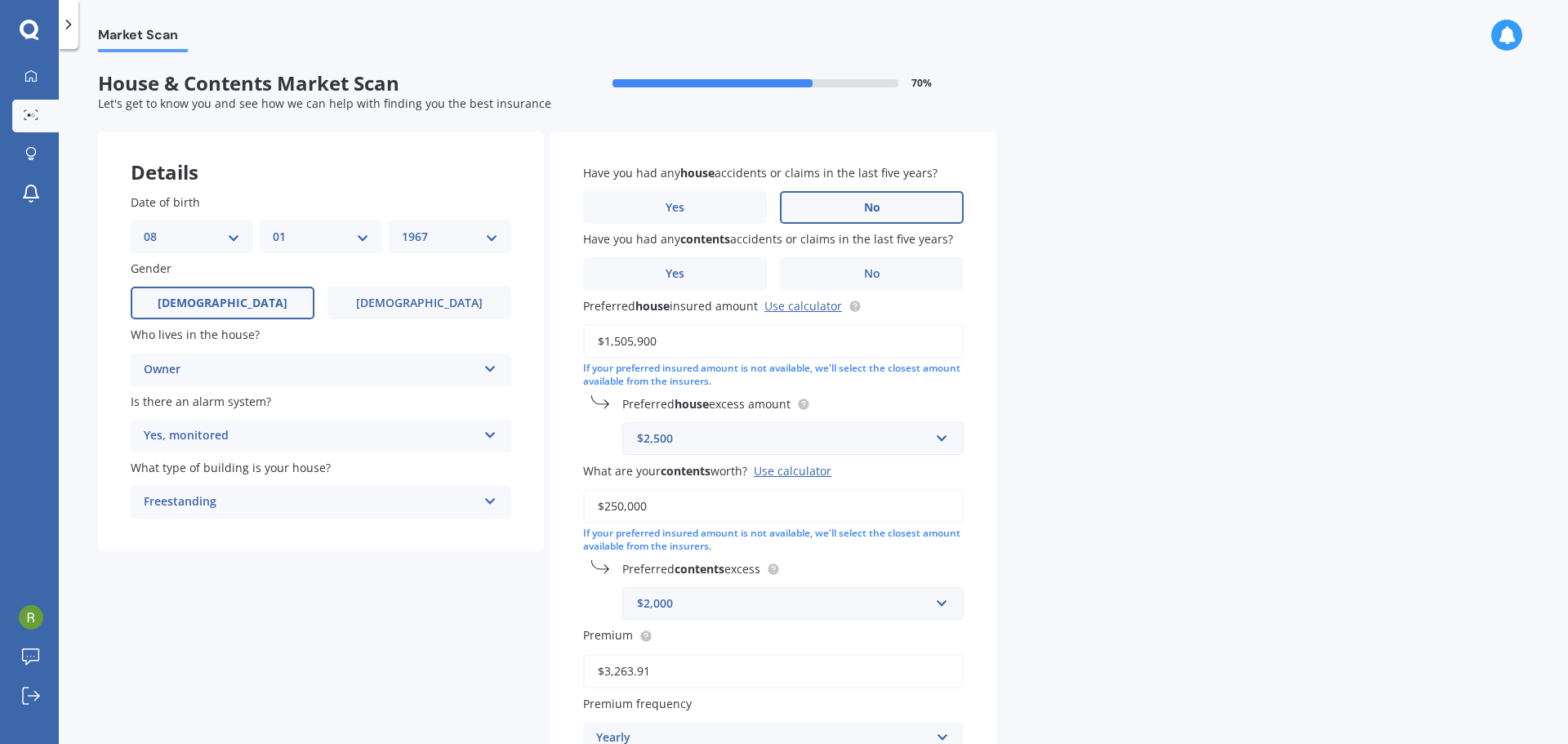
click at [856, 207] on label "No" at bounding box center [872, 207] width 184 height 32
click at [0, 0] on input "No" at bounding box center [0, 0] width 0 height 0
click at [907, 269] on label "No" at bounding box center [872, 273] width 184 height 32
click at [0, 0] on input "No" at bounding box center [0, 0] width 0 height 0
click at [949, 438] on input "text" at bounding box center [787, 438] width 327 height 31
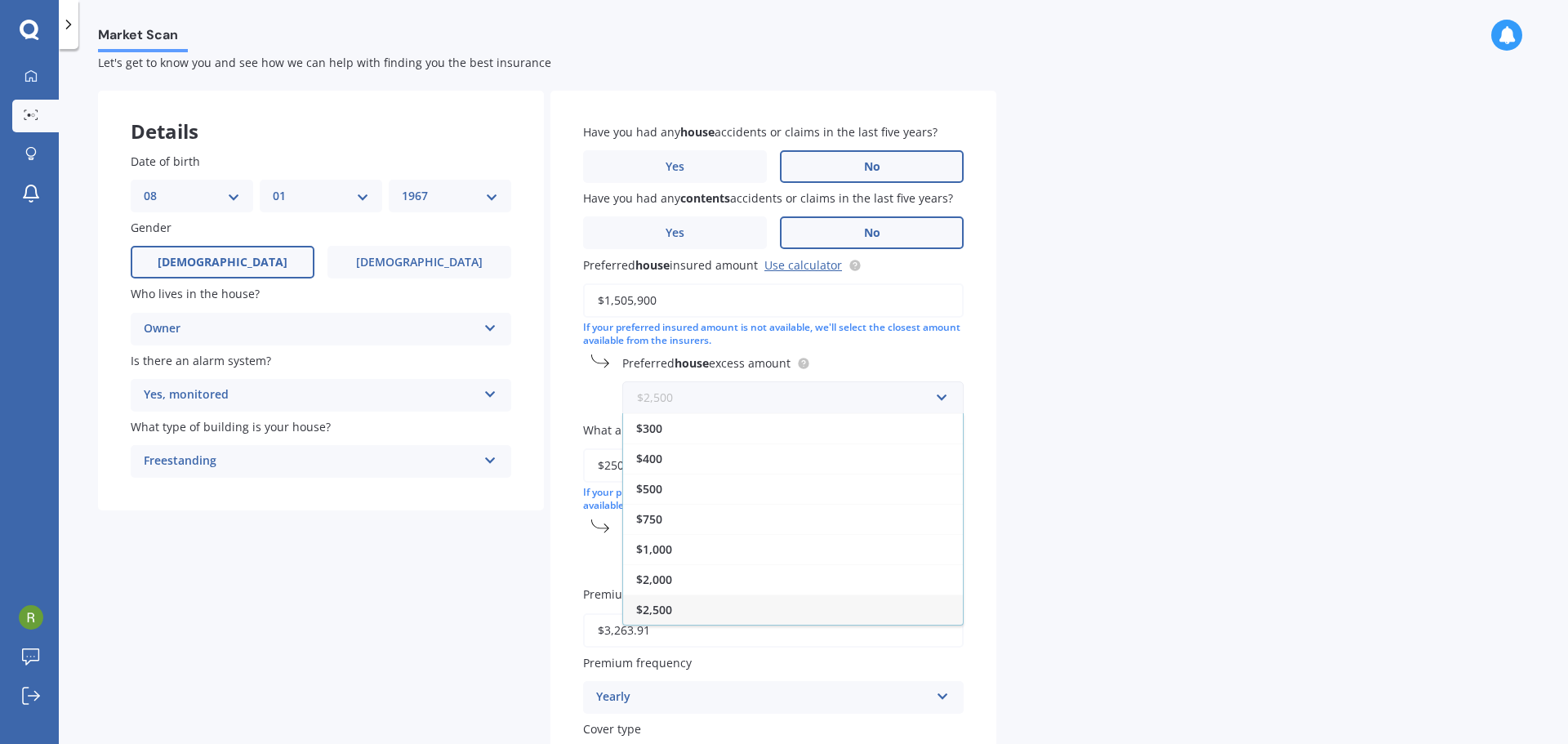
scroll to position [82, 0]
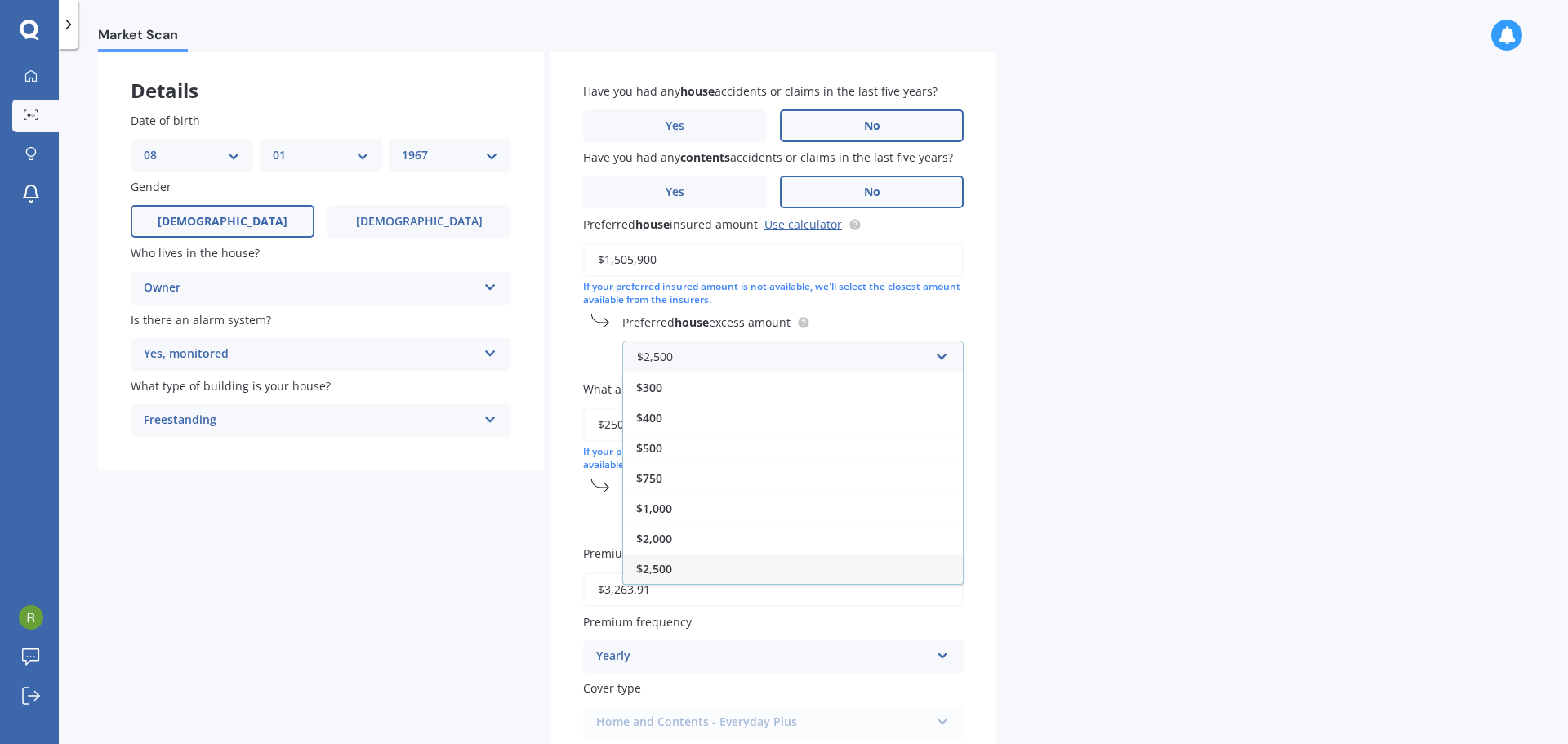
click at [769, 562] on div "$2,500" at bounding box center [793, 568] width 340 height 30
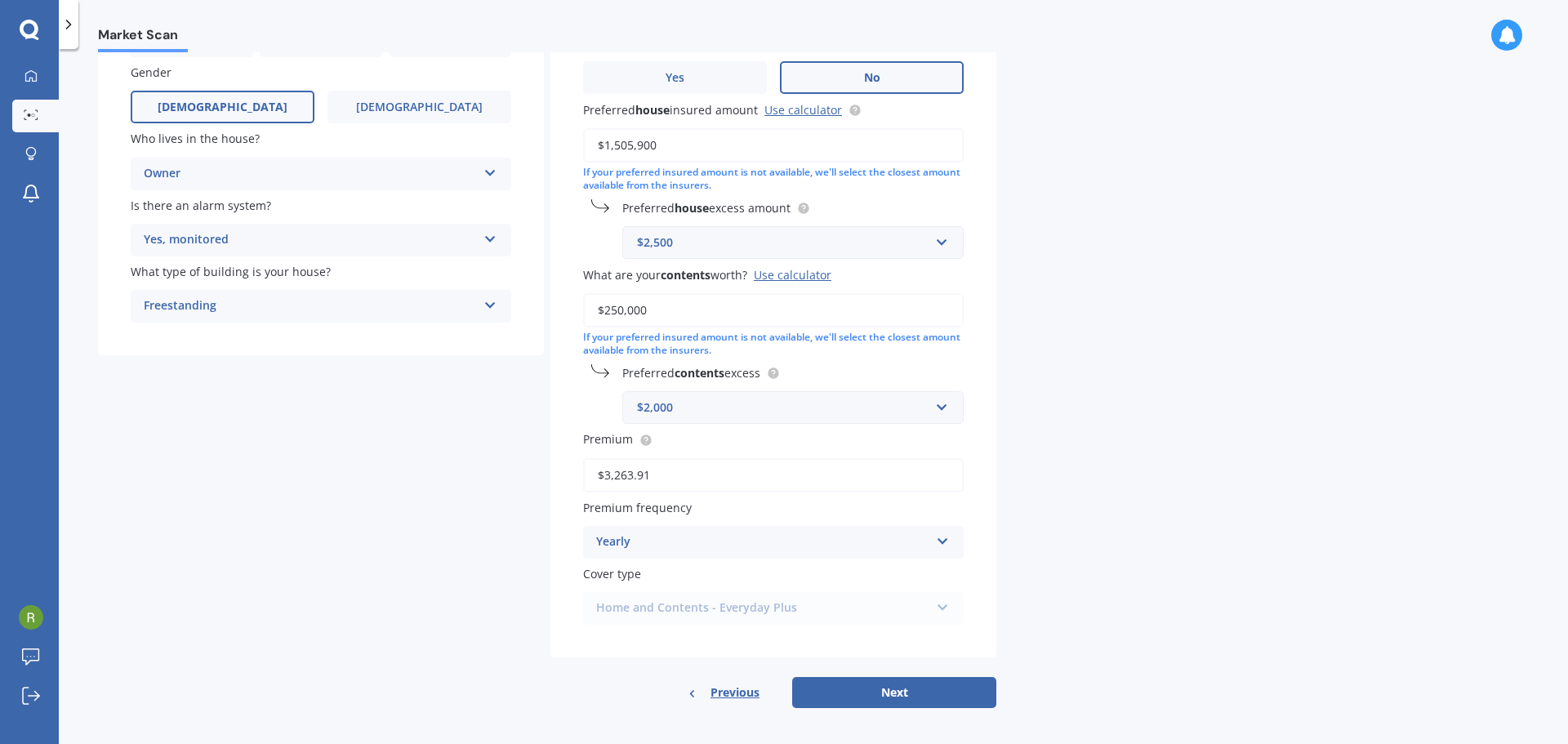
scroll to position [202, 0]
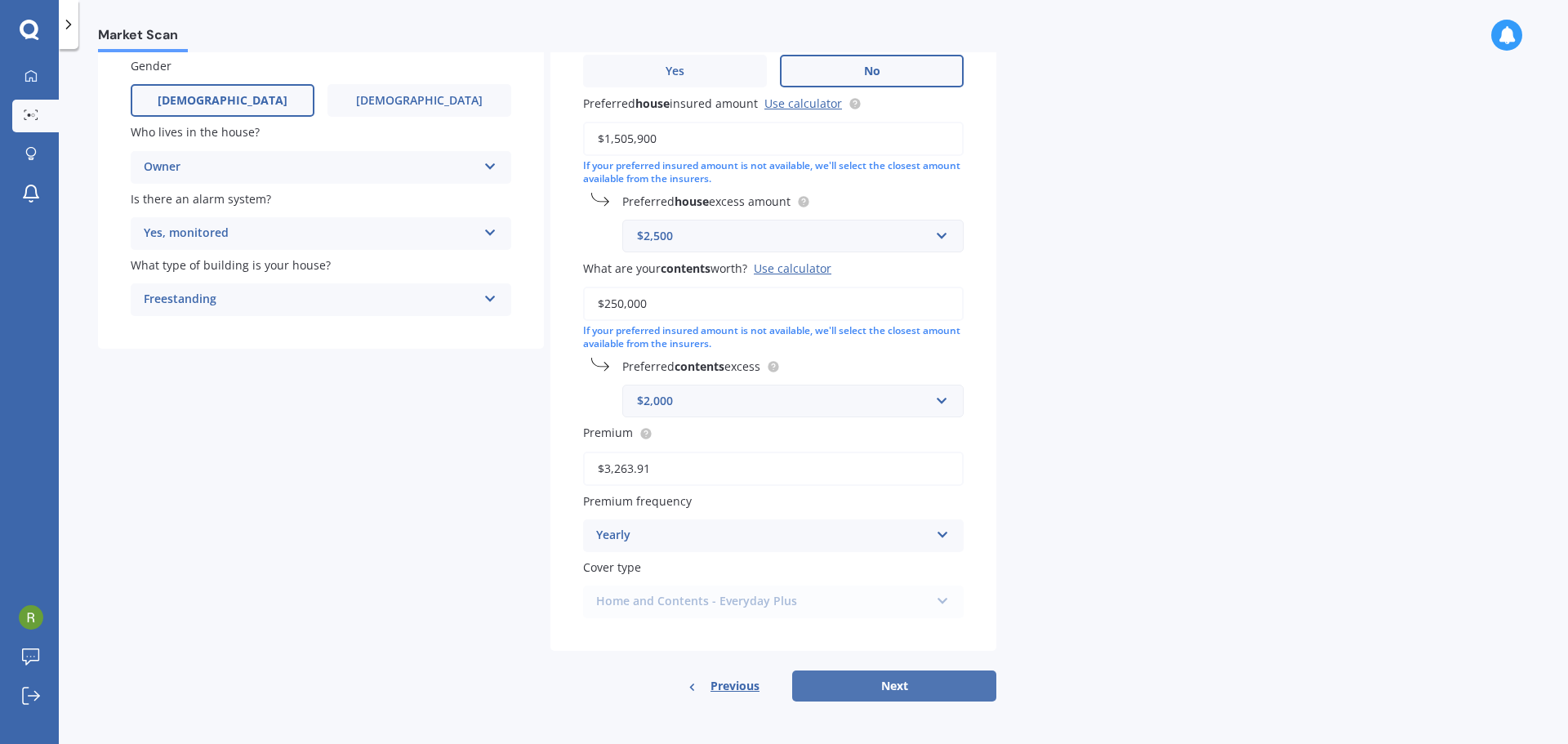
click at [922, 692] on button "Next" at bounding box center [894, 685] width 204 height 31
select select "08"
select select "01"
select select "1967"
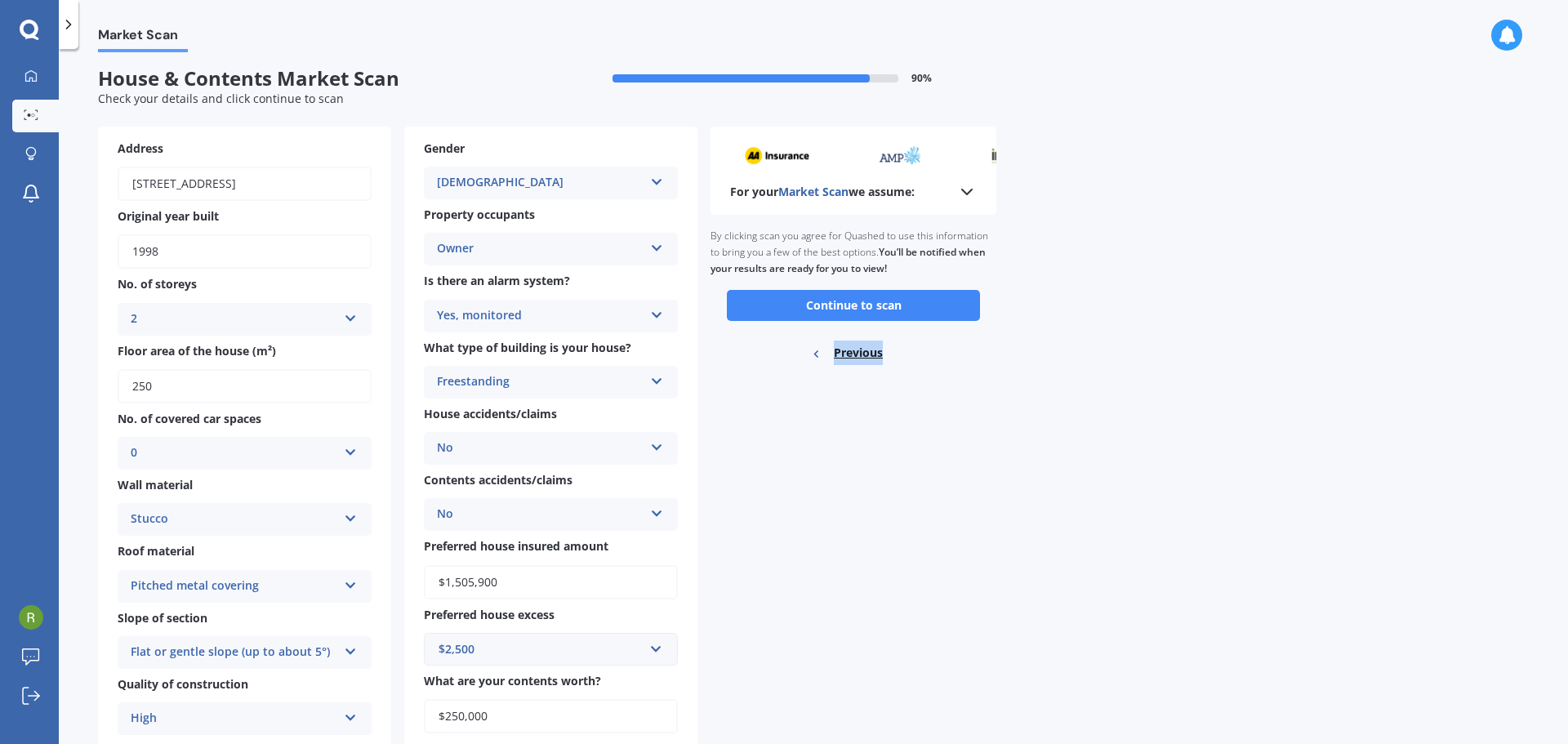
scroll to position [0, 0]
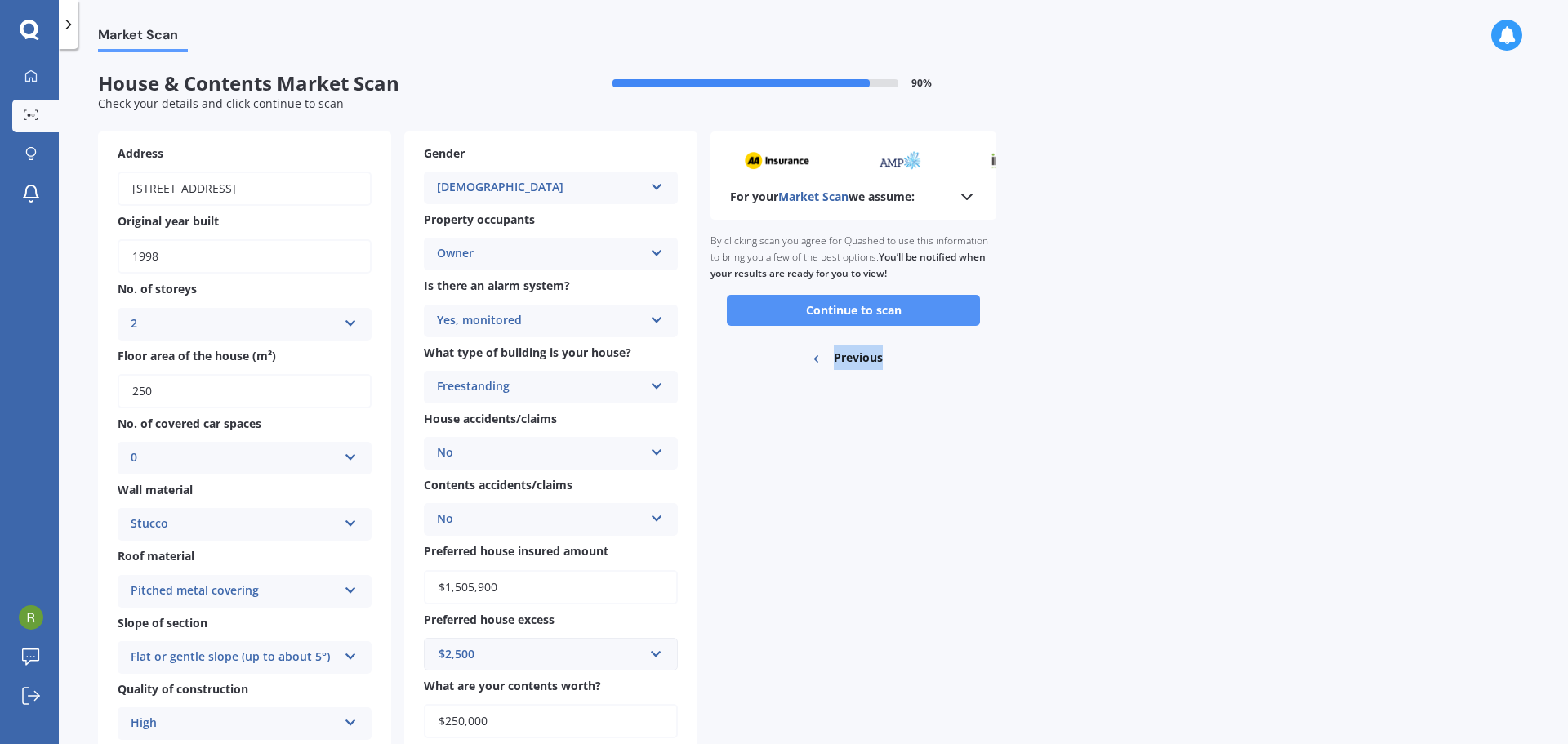
click at [908, 314] on button "Continue to scan" at bounding box center [853, 310] width 254 height 31
click at [908, 314] on div "Ready to go By clicking scan you agree for Quashed to use this information to b…" at bounding box center [853, 300] width 286 height 163
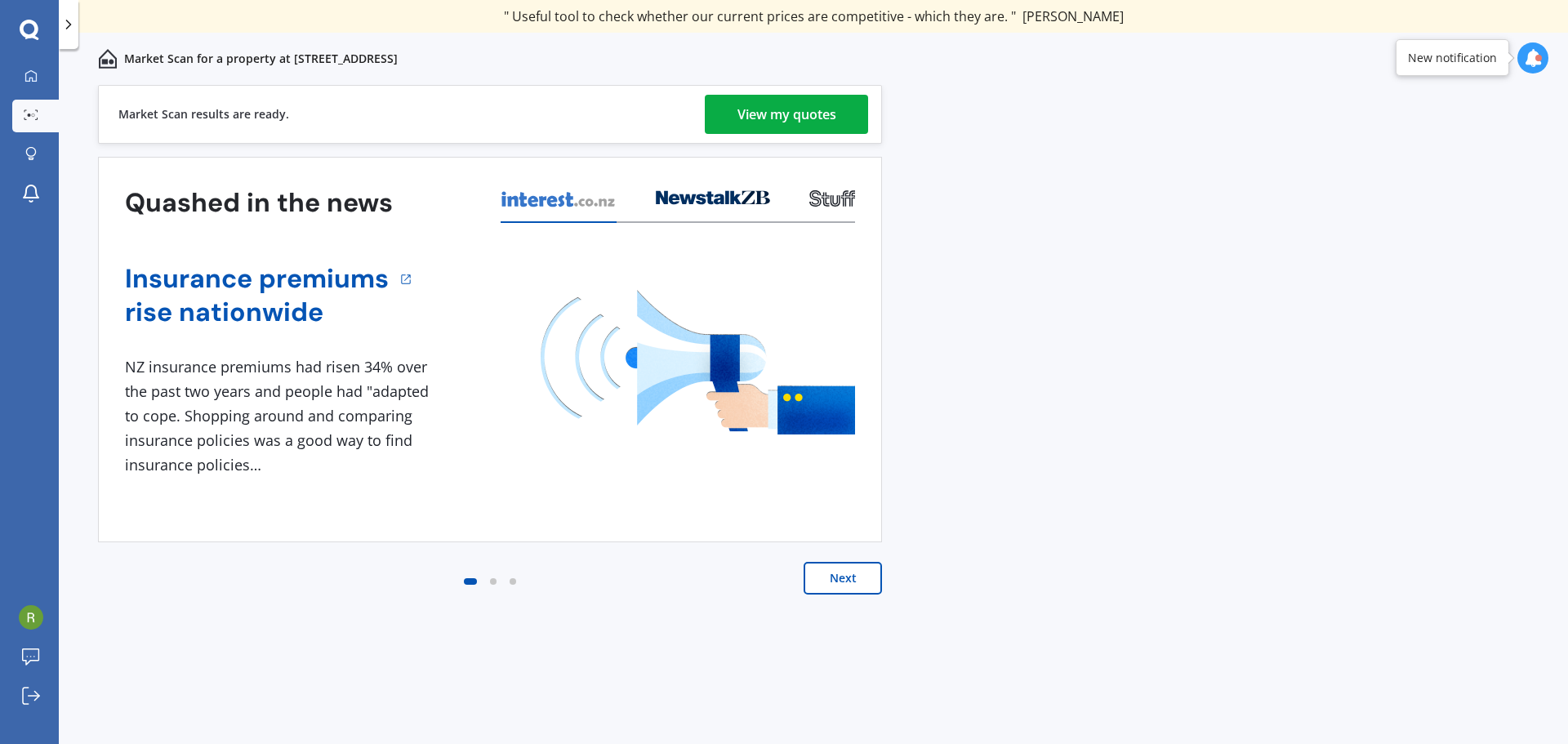
click at [872, 573] on button "Next" at bounding box center [843, 578] width 78 height 32
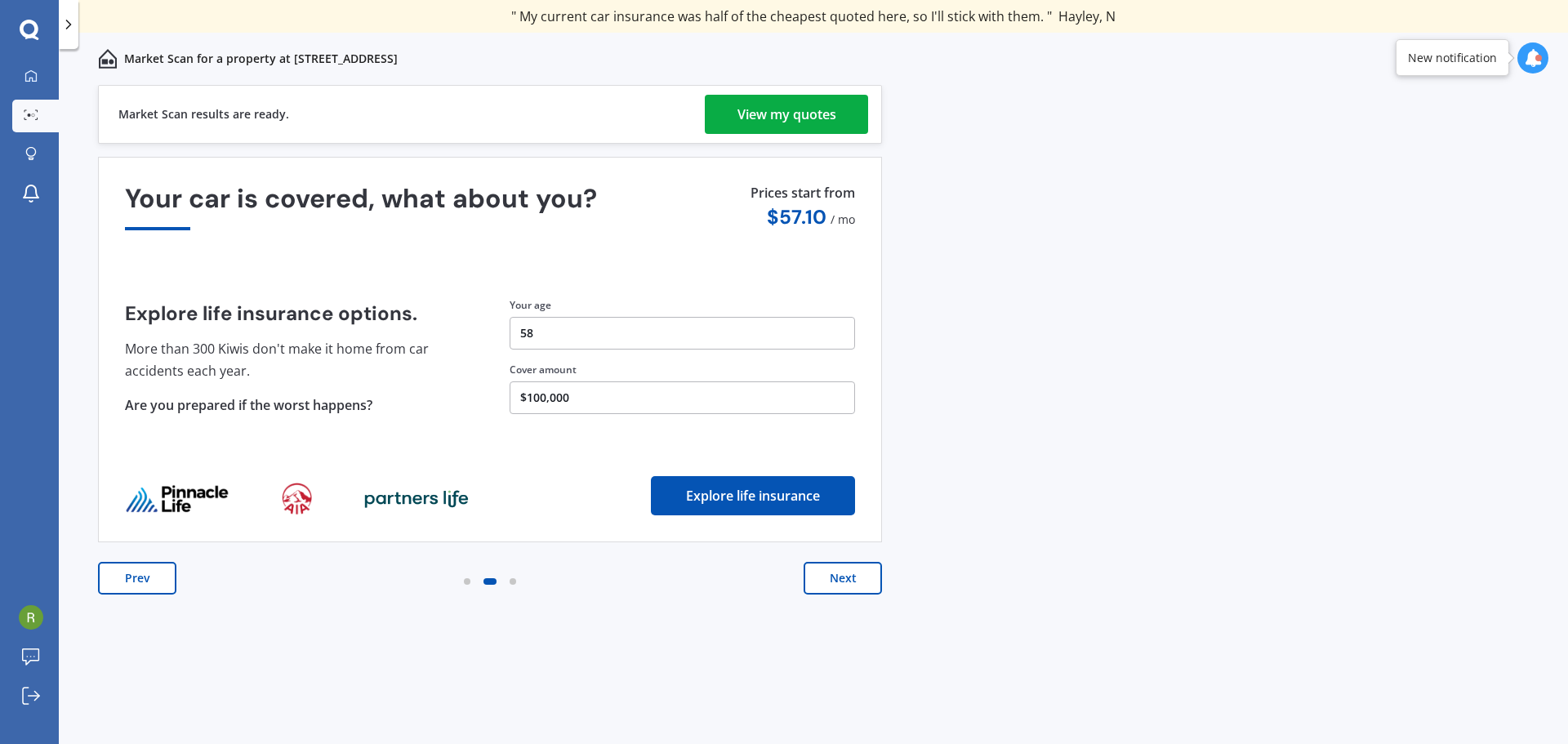
click at [732, 105] on link "View my quotes" at bounding box center [786, 114] width 163 height 39
